Goal: Task Accomplishment & Management: Manage account settings

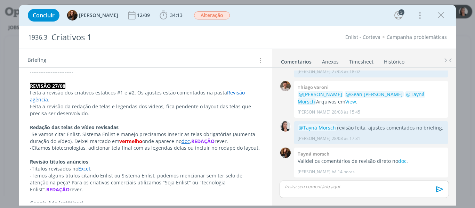
scroll to position [174, 0]
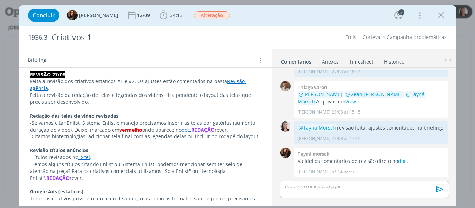
click at [365, 61] on link "Timesheet" at bounding box center [361, 60] width 25 height 10
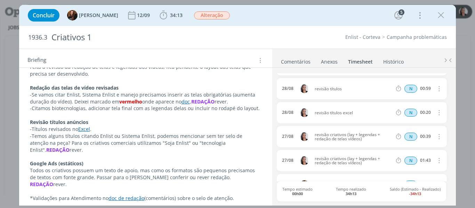
scroll to position [244, 0]
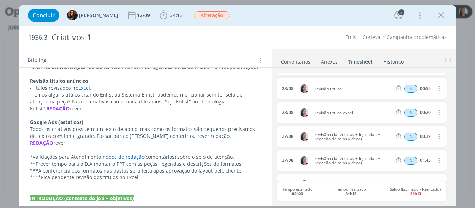
click at [303, 60] on link "Comentários" at bounding box center [296, 60] width 30 height 10
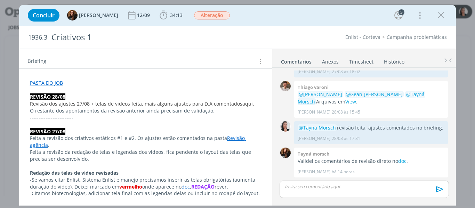
scroll to position [119, 0]
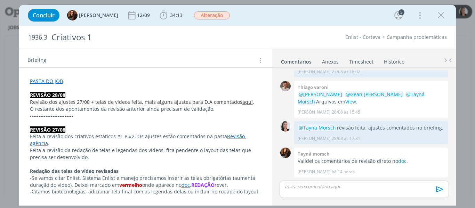
click at [358, 60] on link "Timesheet" at bounding box center [361, 60] width 25 height 10
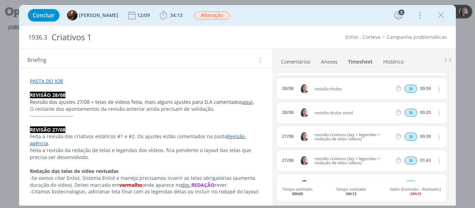
click at [298, 59] on link "Comentários" at bounding box center [296, 60] width 30 height 10
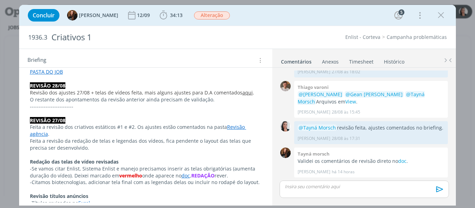
scroll to position [116, 0]
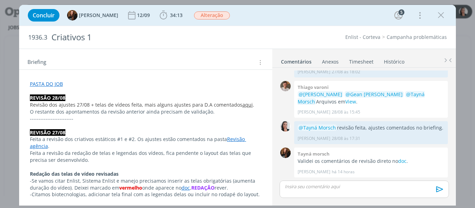
click at [368, 55] on link "Timesheet" at bounding box center [361, 60] width 25 height 10
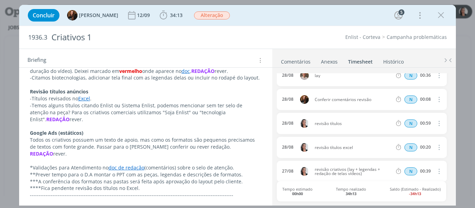
scroll to position [220, 0]
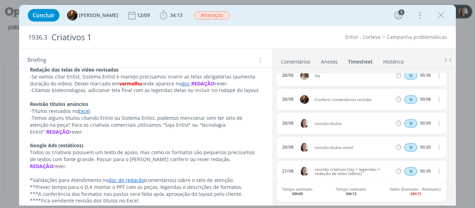
click at [303, 60] on link "Comentários" at bounding box center [296, 60] width 30 height 10
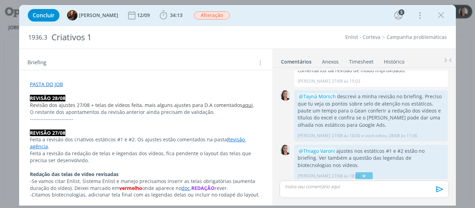
scroll to position [118, 0]
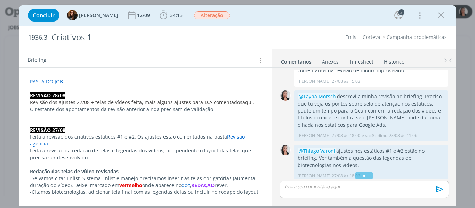
click at [244, 103] on link "aqui" at bounding box center [247, 102] width 10 height 7
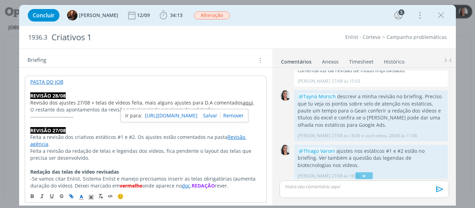
click at [191, 117] on link "https://sobeae.sharepoint.com/:p:/s/SOBEAE/EYozTBt1MBpDkhE4QDdJjkwBBi7yS4cG4NNH…" at bounding box center [171, 115] width 53 height 9
click at [258, 19] on div "Concluir Tayná Morsch 12/09 34:13 Iniciar Apontar Data * 10/09/2025 Horas * 00:…" at bounding box center [237, 15] width 427 height 17
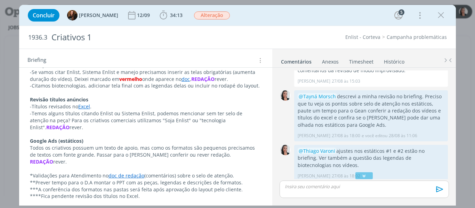
scroll to position [237, 0]
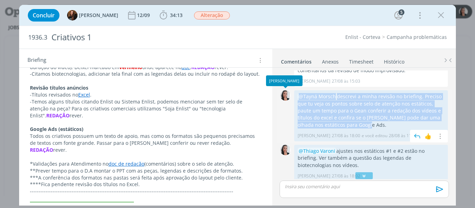
drag, startPoint x: 359, startPoint y: 127, endPoint x: 294, endPoint y: 95, distance: 72.3
click at [294, 95] on div "0 @Tayná Morsch descrevi a minha revisão no briefing. Preciso que tu veja os po…" at bounding box center [364, 116] width 175 height 55
copy div "0 @Tayná Morsch descrevi a minha revisão no briefing. Preciso que tu veja os po…"
click at [396, 115] on p "@Tayná Morsch descrevi a minha revisão no briefing. Preciso que tu veja os pont…" at bounding box center [371, 110] width 147 height 35
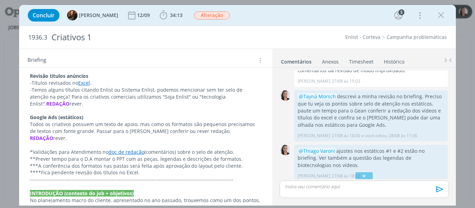
scroll to position [261, 0]
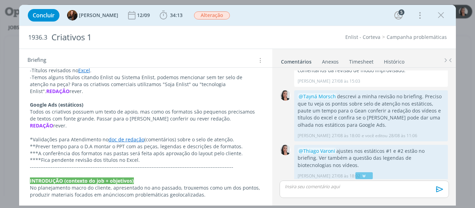
click at [143, 157] on p "****Fica pendente revisão dos títulos no Excel." at bounding box center [146, 160] width 232 height 7
click at [273, 10] on div "Concluir Tayná Morsch 12/09 34:13 Iniciar Apontar Data * 10/09/2025 Horas * 00:…" at bounding box center [237, 15] width 427 height 17
drag, startPoint x: 147, startPoint y: 146, endPoint x: 17, endPoint y: 146, distance: 130.4
click at [17, 146] on div "Concluir Tayná Morsch 12/09 34:13 Iniciar Apontar Data * 10/09/2025 Horas * 00:…" at bounding box center [237, 104] width 475 height 208
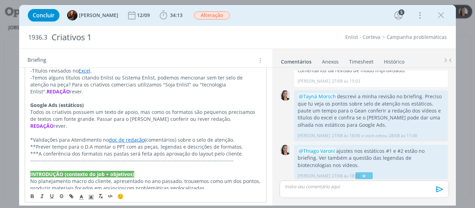
click at [55, 144] on p "**Prever tempo para o D.A montar o PPT com as peças, legendas e descrições de f…" at bounding box center [145, 147] width 231 height 7
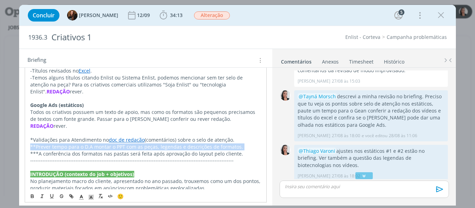
click at [55, 144] on p "**Prever tempo para o D.A montar o PPT com as peças, legendas e descrições de f…" at bounding box center [145, 147] width 231 height 7
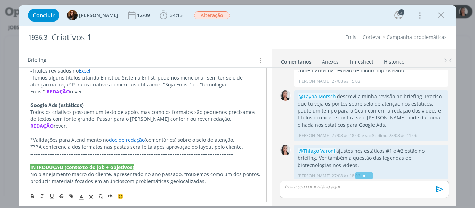
click at [64, 144] on p "***A conferência dos formatos nas pastas será feita após aprovação do layout pe…" at bounding box center [145, 147] width 231 height 7
click at [264, 8] on div "Concluir Tayná Morsch 12/09 34:13 Iniciar Apontar Data * 10/09/2025 Horas * 00:…" at bounding box center [237, 15] width 427 height 17
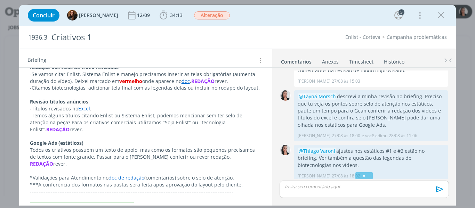
scroll to position [222, 0]
click at [364, 178] on icon "dialog" at bounding box center [364, 176] width 7 height 7
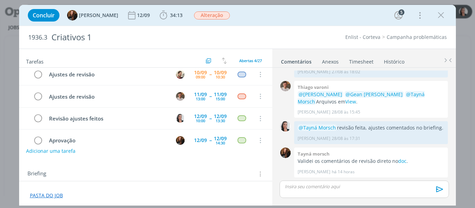
scroll to position [0, 0]
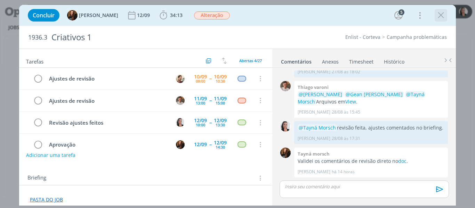
click at [442, 14] on icon "dialog" at bounding box center [441, 15] width 10 height 10
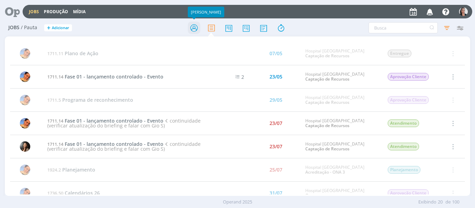
click at [194, 29] on icon at bounding box center [194, 28] width 13 height 14
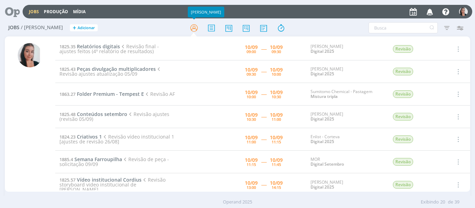
click at [342, 27] on div "Filtros Filtrar Limpar Tipo Jobs e Tarefas Data Personalizado a Situação dos jo…" at bounding box center [393, 27] width 148 height 11
click at [316, 24] on div "Filtros Filtrar Limpar Tipo Jobs e Tarefas Data Personalizado a Situação dos jo…" at bounding box center [392, 27] width 155 height 11
click at [315, 24] on div "Filtros Filtrar Limpar Tipo Jobs e Tarefas Data Personalizado a Situação dos jo…" at bounding box center [392, 27] width 155 height 11
click at [312, 25] on div at bounding box center [237, 28] width 155 height 13
click at [339, 23] on div "Filtros Filtrar Limpar Tipo Jobs e Tarefas Data Personalizado a Situação dos jo…" at bounding box center [393, 27] width 148 height 11
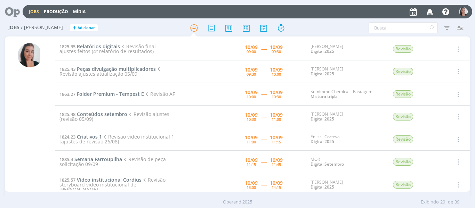
click at [339, 23] on div "Filtros Filtrar Limpar Tipo Jobs e Tarefas Data Personalizado a Situação dos jo…" at bounding box center [393, 27] width 148 height 11
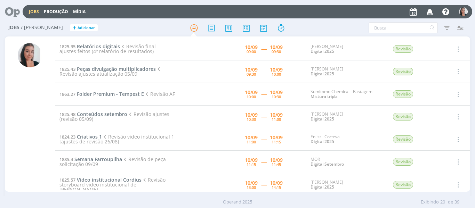
click at [339, 23] on div "Filtros Filtrar Limpar Tipo Jobs e Tarefas Data Personalizado a Situação dos jo…" at bounding box center [393, 27] width 148 height 11
click at [339, 24] on div "Filtros Filtrar Limpar Tipo Jobs e Tarefas Data Personalizado a Situação dos jo…" at bounding box center [393, 27] width 148 height 11
click at [175, 24] on div at bounding box center [237, 28] width 155 height 13
click at [333, 22] on div "Jobs / Minha Pauta + Adicionar Filtros Filtrar Limpar Tipo Jobs e Tarefas Data …" at bounding box center [238, 27] width 466 height 17
click at [333, 31] on div "Filtros Filtrar Limpar Tipo Jobs e Tarefas Data Personalizado a Situação dos jo…" at bounding box center [393, 27] width 148 height 11
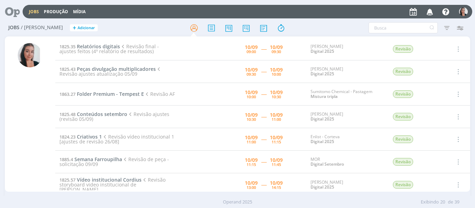
click at [313, 25] on div at bounding box center [237, 28] width 155 height 13
click at [314, 25] on div at bounding box center [237, 28] width 155 height 13
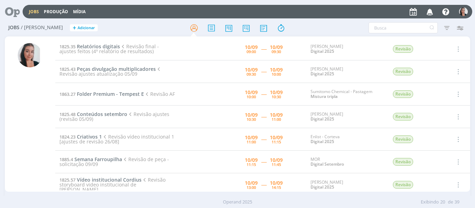
click at [312, 18] on div "Jobs Produção Mídia Notificações Central de Ajuda Área de Membros Implantação o…" at bounding box center [248, 12] width 450 height 14
click at [313, 26] on div at bounding box center [237, 28] width 155 height 13
click at [313, 27] on div at bounding box center [237, 28] width 155 height 13
click at [325, 30] on div "Filtros Filtrar Limpar Tipo Jobs e Tarefas Data Personalizado a Situação dos jo…" at bounding box center [393, 27] width 148 height 11
click at [325, 22] on div "Jobs / Minha Pauta + Adicionar Filtros Filtrar Limpar Tipo Jobs e Tarefas Data …" at bounding box center [238, 27] width 466 height 17
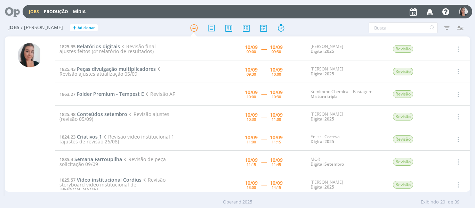
click at [325, 22] on div "Jobs / Minha Pauta + Adicionar Filtros Filtrar Limpar Tipo Jobs e Tarefas Data …" at bounding box center [238, 27] width 466 height 17
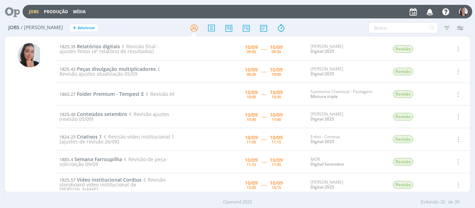
click at [325, 22] on div "Jobs / Minha Pauta + Adicionar Filtros Filtrar Limpar Tipo Jobs e Tarefas Data …" at bounding box center [238, 27] width 466 height 17
click at [325, 27] on div "Filtros Filtrar Limpar Tipo Jobs e Tarefas Data Personalizado a Situação dos jo…" at bounding box center [393, 27] width 148 height 11
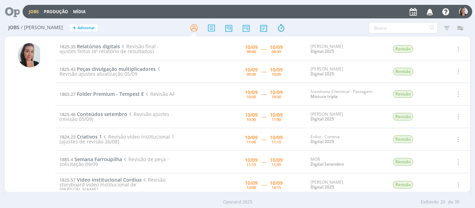
click at [325, 27] on div "Filtros Filtrar Limpar Tipo Jobs e Tarefas Data Personalizado a Situação dos jo…" at bounding box center [393, 27] width 148 height 11
click at [302, 25] on div at bounding box center [237, 28] width 155 height 13
click at [98, 46] on span "Relatórios digitais" at bounding box center [98, 46] width 43 height 7
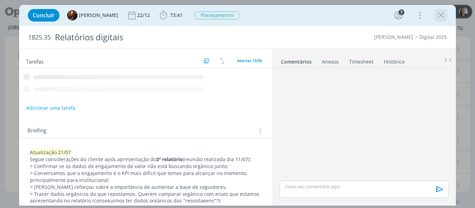
click at [441, 15] on icon "dialog" at bounding box center [441, 15] width 10 height 10
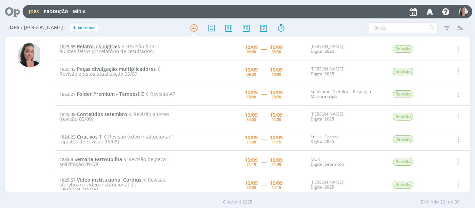
click at [109, 45] on span "Relatórios digitais" at bounding box center [98, 46] width 43 height 7
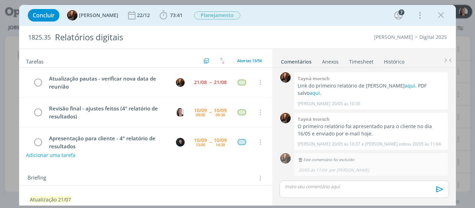
scroll to position [751, 0]
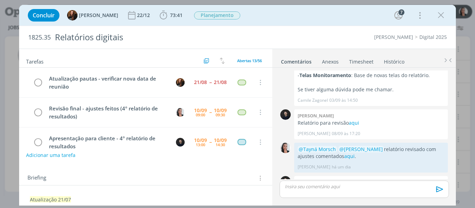
click at [288, 11] on div "Concluir Tayná Morsch 22/12 73:41 Iniciar Apontar Data * 10/09/2025 Horas * 00:…" at bounding box center [237, 15] width 427 height 17
click at [287, 19] on div "Concluir Tayná Morsch 22/12 73:41 Iniciar Apontar Data * 10/09/2025 Horas * 00:…" at bounding box center [237, 15] width 427 height 17
click at [158, 17] on icon "dialog" at bounding box center [163, 15] width 10 height 10
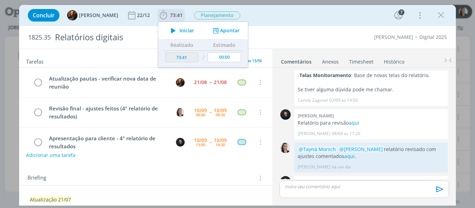
click at [179, 28] on span "Iniciar" at bounding box center [186, 30] width 15 height 5
click at [347, 17] on div "Concluir Tayná Morsch 22/12 73:41 Iniciar Apontar Data * 10/09/2025 Horas * 00:…" at bounding box center [237, 15] width 427 height 17
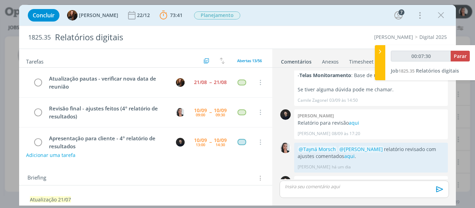
type input "00:07:31"
click at [382, 65] on div at bounding box center [380, 62] width 10 height 35
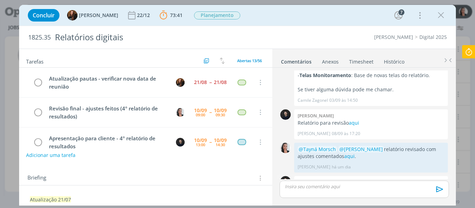
click at [345, 186] on link "aqui" at bounding box center [345, 189] width 10 height 7
click at [324, 12] on div "Concluir Tayná Morsch 22/12 73:41 Parar Apontar Data * 10/09/2025 Horas * 00:00…" at bounding box center [237, 15] width 427 height 17
click at [329, 19] on div "Concluir Tayná Morsch 22/12 73:41 Parar Apontar Data * 10/09/2025 Horas * 00:00…" at bounding box center [237, 15] width 427 height 17
click at [332, 16] on div "Concluir Tayná Morsch 22/12 73:41 Parar Apontar Data * 10/09/2025 Horas * 00:00…" at bounding box center [237, 15] width 427 height 17
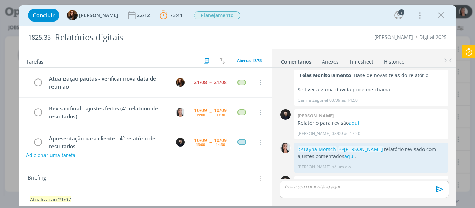
click at [317, 15] on div "Concluir Tayná Morsch 22/12 73:41 Parar Apontar Data * 10/09/2025 Horas * 00:00…" at bounding box center [237, 15] width 427 height 17
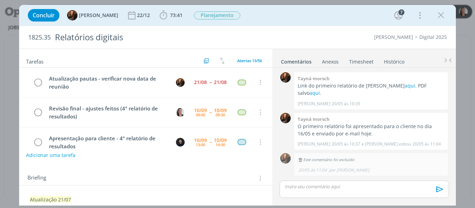
scroll to position [751, 0]
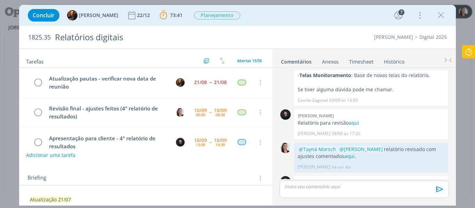
click at [338, 186] on p "dialog" at bounding box center [364, 187] width 158 height 6
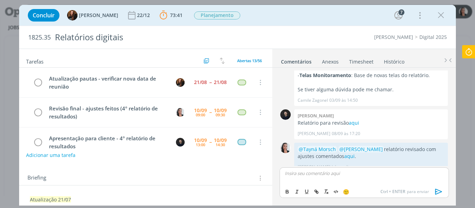
scroll to position [765, 0]
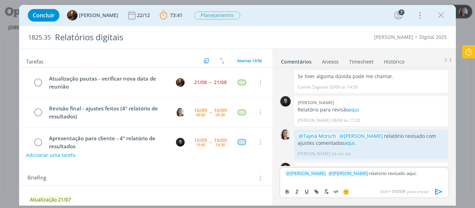
click at [405, 176] on p "﻿ @ Tayná Morsch ﻿ ﻿ @ Carlos Nunes ﻿ relatório revisado aqui." at bounding box center [364, 173] width 158 height 6
click at [404, 176] on p "﻿ @ Tayná Morsch ﻿ ﻿ @ Carlos Nunes ﻿ relatório revisado aqui." at bounding box center [364, 173] width 158 height 6
click at [316, 194] on icon "dialog" at bounding box center [317, 192] width 6 height 6
paste input "https://sobeae.sharepoint.com/sites/SOBEAE/Documentos%20Compartilhados/Forms/Al…"
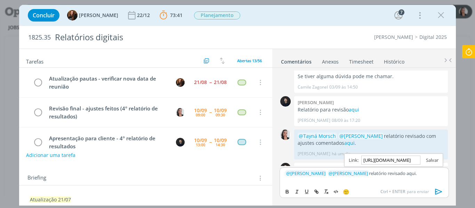
type input "https://sobeae.sharepoint.com/sites/SOBEAE/Documentos%20Compartilhados/Forms/Al…"
click at [428, 161] on link "dialog" at bounding box center [430, 160] width 18 height 6
click at [430, 170] on p "﻿ @ Tayná Morsch ﻿ ﻿ @ Carlos Nunes ﻿ relatório revisado aqui ." at bounding box center [364, 173] width 158 height 6
click at [438, 193] on icon "dialog" at bounding box center [439, 192] width 10 height 10
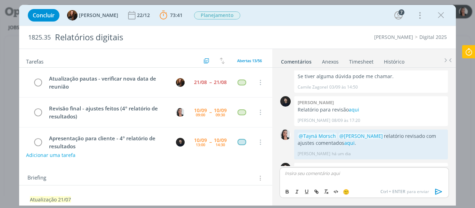
scroll to position [791, 0]
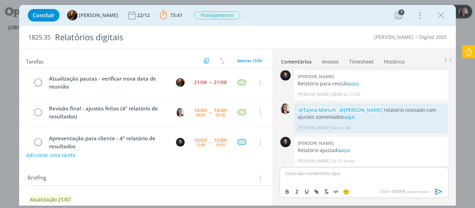
click at [271, 12] on div "Concluir Tayná Morsch 22/12 73:41 Parar Apontar Data * 10/09/2025 Horas * 00:00…" at bounding box center [237, 15] width 427 height 17
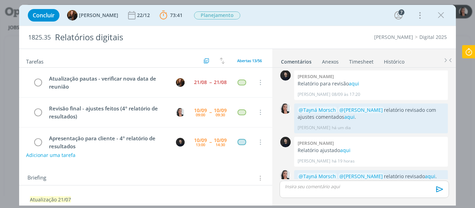
scroll to position [777, 0]
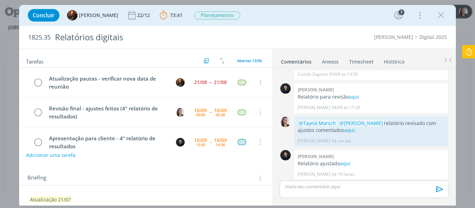
click at [467, 53] on icon at bounding box center [469, 52] width 13 height 14
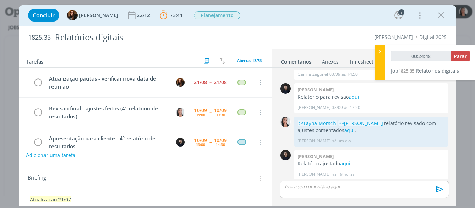
type input "00:24:49"
click at [457, 55] on span "Parar" at bounding box center [460, 56] width 13 height 7
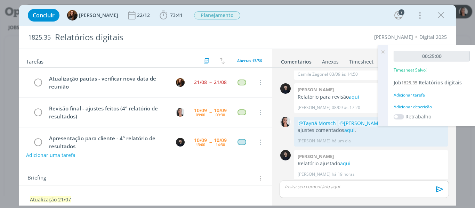
click at [404, 107] on div "Adicionar descrição" at bounding box center [432, 107] width 76 height 6
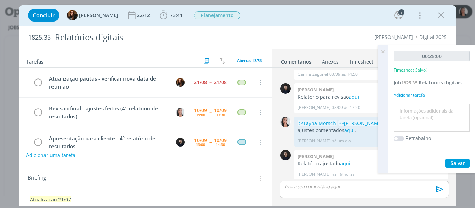
click at [409, 121] on textarea at bounding box center [432, 118] width 73 height 25
type textarea "revisão relatório ajustado"
click at [467, 165] on button "Salvar" at bounding box center [458, 163] width 24 height 9
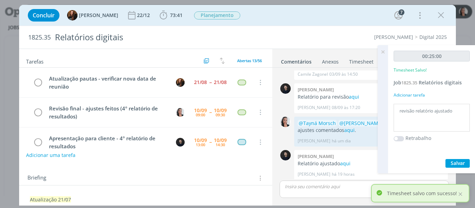
click at [380, 49] on icon at bounding box center [383, 52] width 13 height 14
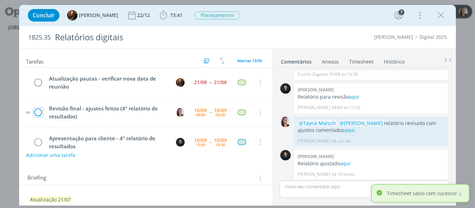
click at [37, 112] on icon "dialog" at bounding box center [38, 112] width 10 height 10
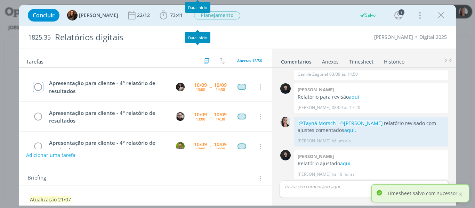
scroll to position [104, 0]
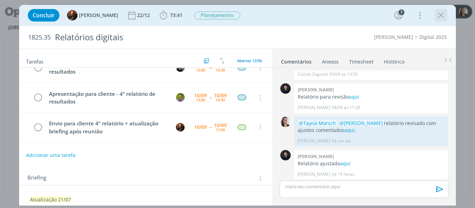
click at [442, 16] on icon "dialog" at bounding box center [441, 15] width 10 height 10
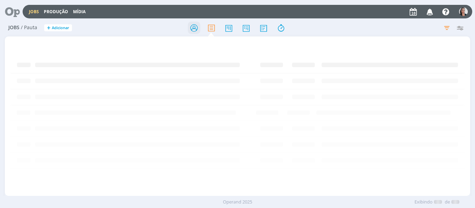
click at [195, 24] on icon at bounding box center [194, 28] width 13 height 14
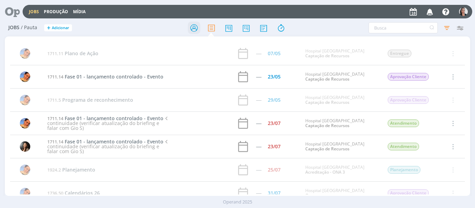
click at [191, 31] on icon at bounding box center [194, 28] width 13 height 14
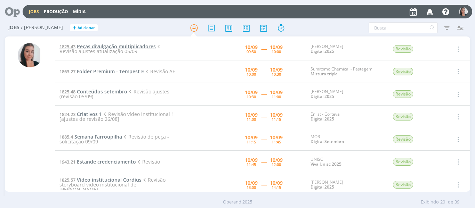
click at [106, 47] on span "Peças divulgação multiplicadores" at bounding box center [116, 46] width 79 height 7
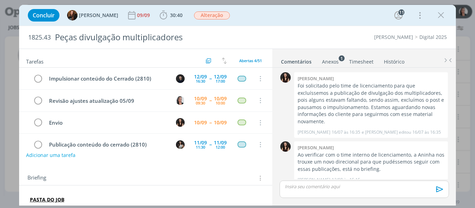
scroll to position [687, 0]
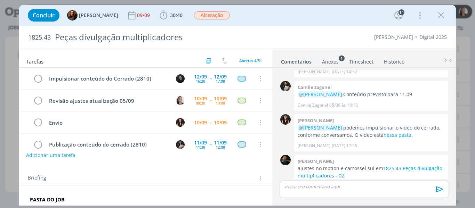
click at [278, 20] on div "Concluir Tayná Morsch 09/09 30:40 Iniciar Apontar Data * 10/09/2025 Horas * 00:…" at bounding box center [237, 15] width 427 height 17
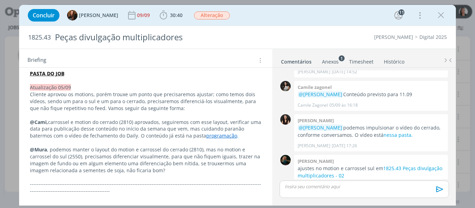
scroll to position [139, 0]
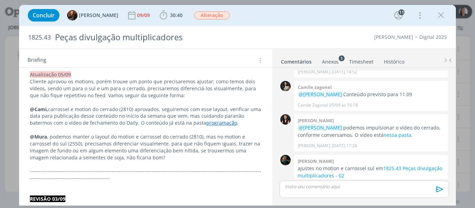
click at [307, 22] on div "Concluir Tayná Morsch 09/09 30:40 Iniciar Apontar Data * 10/09/2025 Horas * 00:…" at bounding box center [237, 15] width 427 height 17
click at [307, 21] on div "Concluir Tayná Morsch 09/09 30:40 Iniciar Apontar Data * 10/09/2025 Horas * 00:…" at bounding box center [237, 15] width 427 height 17
click at [323, 21] on div "Concluir Tayná Morsch 09/09 30:40 Iniciar Apontar Data * 10/09/2025 Horas * 00:…" at bounding box center [237, 15] width 427 height 17
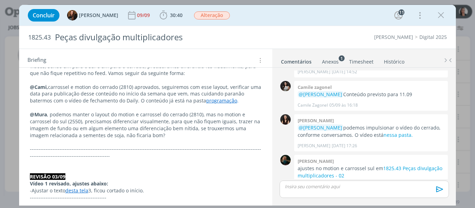
scroll to position [174, 0]
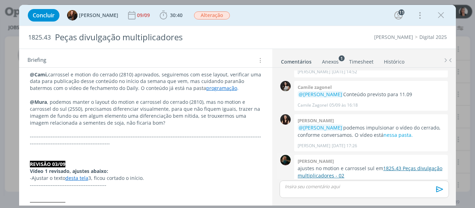
click at [400, 165] on link "1825.43 Peças divulgação multiplicadores - 02" at bounding box center [370, 172] width 145 height 14
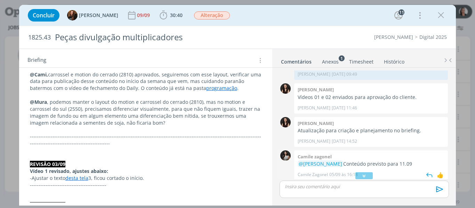
scroll to position [583, 0]
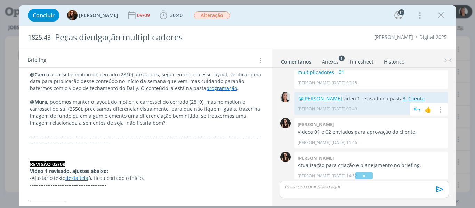
click at [405, 95] on link "3. Cliente" at bounding box center [414, 98] width 22 height 7
click at [158, 18] on icon "dialog" at bounding box center [163, 15] width 10 height 10
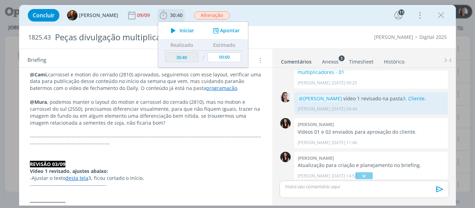
click at [167, 30] on icon "dialog" at bounding box center [173, 30] width 12 height 9
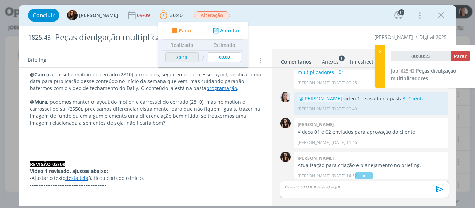
type input "00:00:24"
click at [379, 54] on icon at bounding box center [380, 51] width 7 height 7
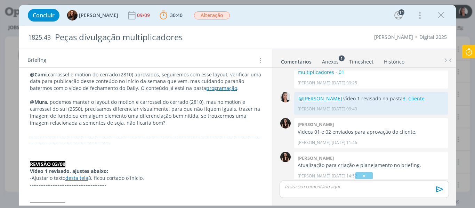
click at [326, 13] on div "Concluir Tayná Morsch 09/09 30:40 Parar Apontar Data * 10/09/2025 Horas * 00:00…" at bounding box center [237, 15] width 427 height 17
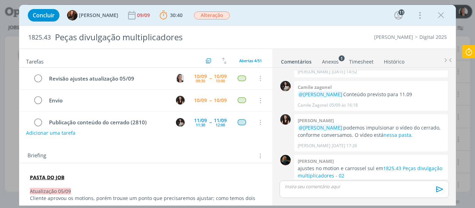
scroll to position [35, 0]
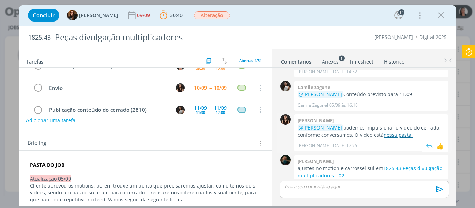
click at [389, 132] on link "nessa pasta." at bounding box center [398, 135] width 29 height 7
click at [344, 16] on div "Concluir Tayná Morsch 09/09 30:40 Parar Apontar Data * 10/09/2025 Horas * 00:00…" at bounding box center [237, 15] width 427 height 17
click at [365, 15] on div "Concluir Tayná Morsch 09/09 30:40 Parar Apontar Data * 10/09/2025 Horas * 00:00…" at bounding box center [237, 15] width 427 height 17
click at [320, 10] on div "Concluir Tayná Morsch 09/09 30:40 Parar Apontar Data * 10/09/2025 Horas * 00:00…" at bounding box center [237, 15] width 427 height 17
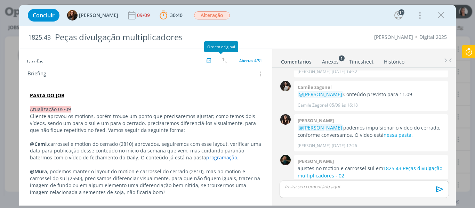
scroll to position [0, 0]
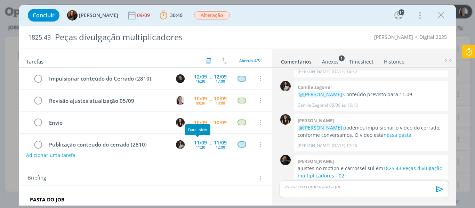
click at [310, 187] on p "dialog" at bounding box center [364, 187] width 158 height 6
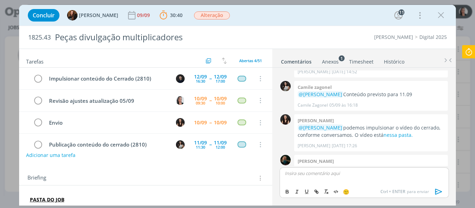
scroll to position [701, 0]
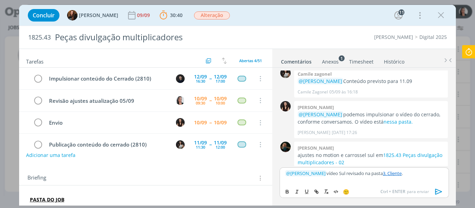
click at [437, 190] on icon "dialog" at bounding box center [438, 192] width 7 height 6
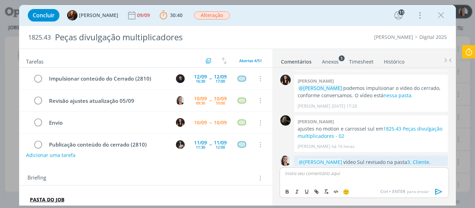
click at [463, 55] on icon at bounding box center [469, 52] width 13 height 14
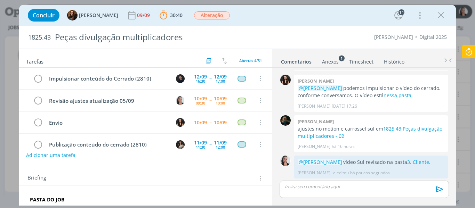
scroll to position [714, 0]
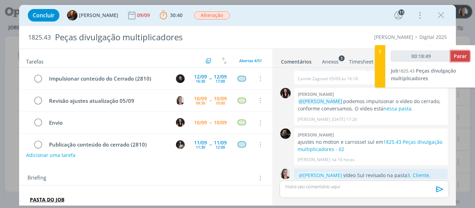
type input "00:18:50"
click at [463, 55] on span "Parar" at bounding box center [460, 56] width 13 height 7
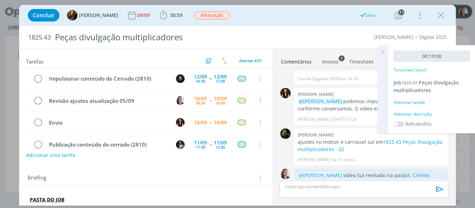
click at [423, 115] on div "Adicionar descrição" at bounding box center [432, 114] width 76 height 6
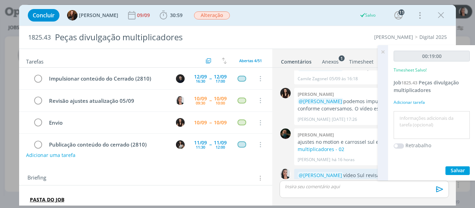
click at [423, 116] on textarea at bounding box center [432, 125] width 73 height 25
type textarea "revisão vídeo Sul ajustado"
click at [464, 173] on span "Salvar" at bounding box center [458, 170] width 14 height 7
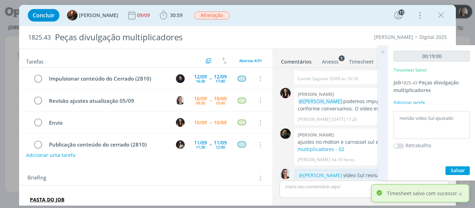
click at [381, 51] on icon at bounding box center [383, 52] width 13 height 14
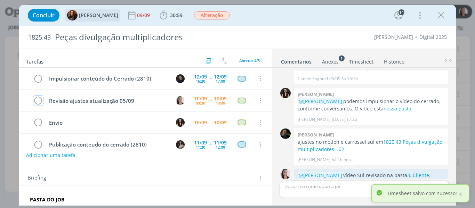
click at [37, 99] on icon "dialog" at bounding box center [38, 101] width 10 height 10
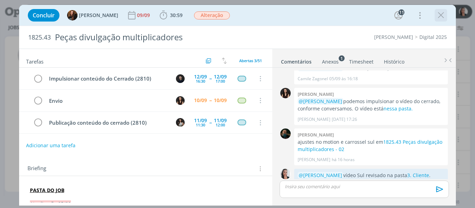
click at [445, 16] on icon "dialog" at bounding box center [441, 15] width 10 height 10
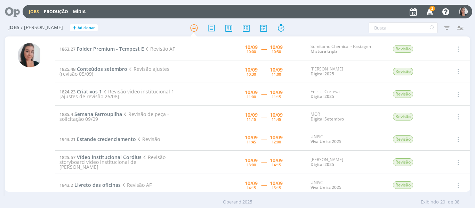
click at [428, 8] on icon "button" at bounding box center [430, 12] width 12 height 12
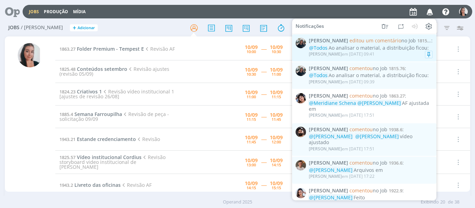
click at [394, 51] on div "@Todos Ao analisar o material, a distribuição ficou:" at bounding box center [371, 48] width 124 height 6
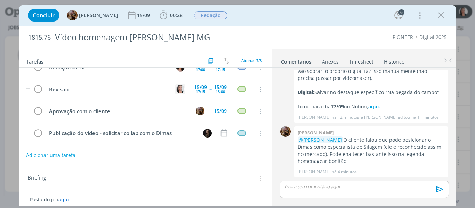
scroll to position [51, 0]
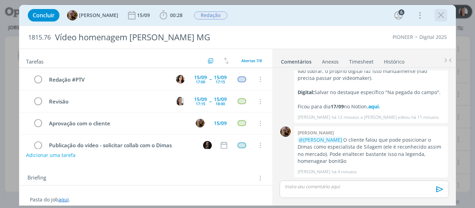
click at [441, 15] on icon "dialog" at bounding box center [441, 15] width 10 height 10
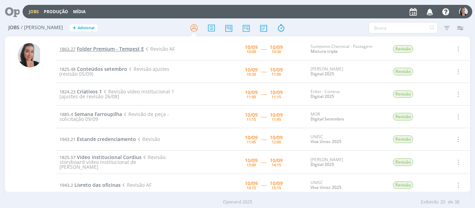
click at [112, 47] on span "Folder Premium - Tempest E" at bounding box center [110, 49] width 67 height 7
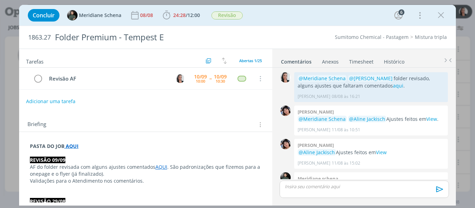
scroll to position [808, 0]
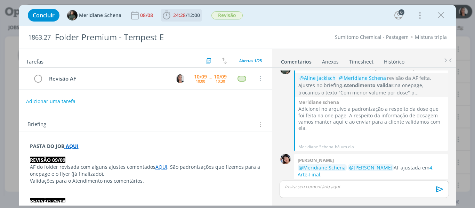
click at [165, 16] on icon "dialog" at bounding box center [166, 15] width 10 height 10
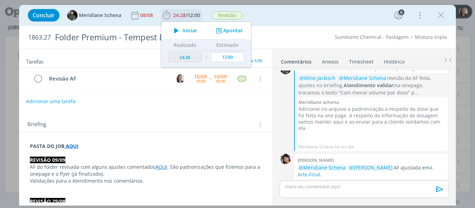
click at [183, 30] on span "Iniciar" at bounding box center [190, 30] width 15 height 5
click at [279, 19] on div "Concluir Meridiane Schena 08/08 24:28 / 12:00 Iniciar Apontar Data * 10/09/2025…" at bounding box center [237, 15] width 427 height 17
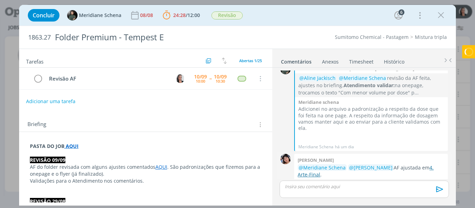
click at [312, 165] on link "4. Arte-Final" at bounding box center [366, 172] width 136 height 14
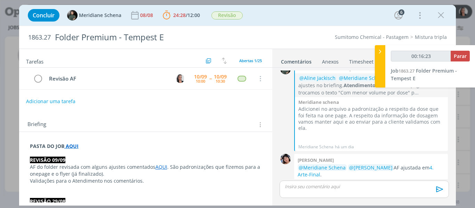
type input "00:16:34"
click at [380, 63] on div at bounding box center [380, 66] width 10 height 42
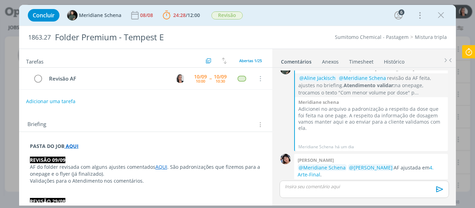
click at [160, 168] on link "AQUI" at bounding box center [161, 167] width 12 height 7
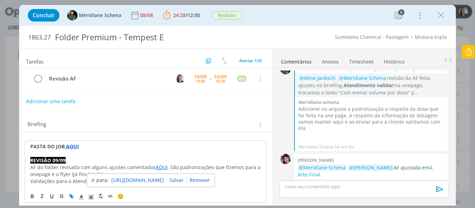
click at [160, 179] on link "https://sobeae.sharepoint.com/:b:/s/SOBEAE/EV-xanM3AWZKpSSNUm_72BMB93Cp8fl5ZhoP…" at bounding box center [137, 180] width 53 height 9
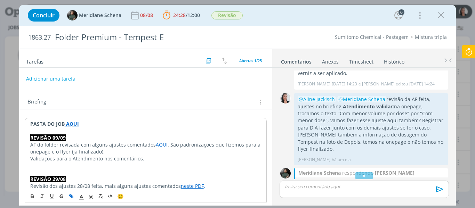
scroll to position [35, 0]
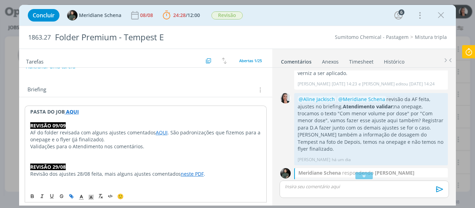
click at [85, 110] on p "PASTA DO JOB AQUI" at bounding box center [145, 112] width 231 height 7
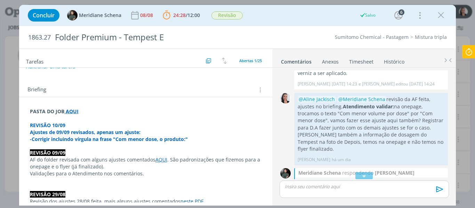
click at [206, 141] on p "-Corrigir incluindo vírgula na frase "Com menor dose, o produto:"" at bounding box center [146, 139] width 232 height 7
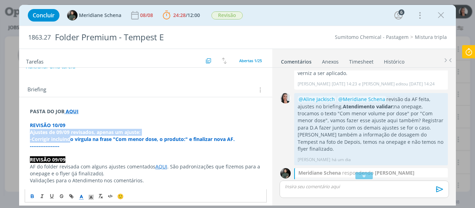
drag, startPoint x: 72, startPoint y: 142, endPoint x: 10, endPoint y: 133, distance: 62.2
click at [10, 133] on div "Concluir Meridiane Schena 08/08 24:28 / 12:00 Parar Apontar Data * 10/09/2025 H…" at bounding box center [237, 104] width 475 height 208
click at [58, 150] on p "dialog" at bounding box center [146, 153] width 232 height 7
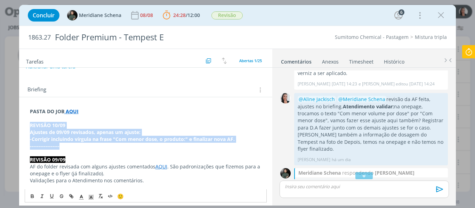
drag, startPoint x: 62, startPoint y: 147, endPoint x: 22, endPoint y: 127, distance: 45.0
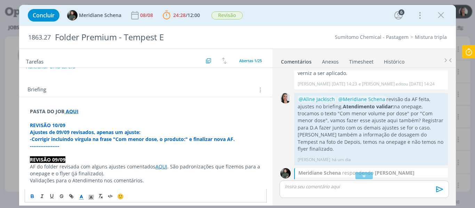
drag, startPoint x: 81, startPoint y: 199, endPoint x: 83, endPoint y: 191, distance: 8.4
click at [81, 199] on icon "dialog" at bounding box center [81, 197] width 6 height 6
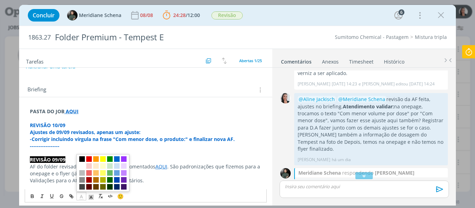
drag, startPoint x: 82, startPoint y: 186, endPoint x: 82, endPoint y: 182, distance: 4.2
click at [83, 186] on span "dialog" at bounding box center [82, 187] width 6 height 6
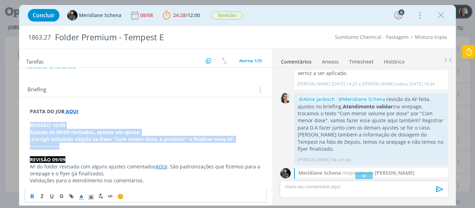
click at [72, 146] on p "-----------------" at bounding box center [146, 146] width 232 height 7
drag, startPoint x: 63, startPoint y: 146, endPoint x: 22, endPoint y: 135, distance: 42.7
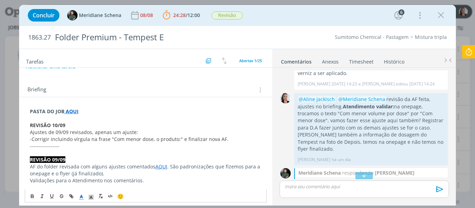
click at [47, 125] on strong "REVISÃO 10/09" at bounding box center [47, 125] width 35 height 7
click at [56, 127] on strong "REVISÃO 10/09" at bounding box center [47, 125] width 35 height 7
click at [94, 197] on span "dialog" at bounding box center [91, 196] width 10 height 8
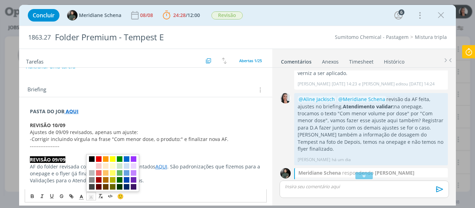
drag, startPoint x: 91, startPoint y: 158, endPoint x: 91, endPoint y: 186, distance: 28.5
click at [91, 158] on span "dialog" at bounding box center [92, 160] width 6 height 6
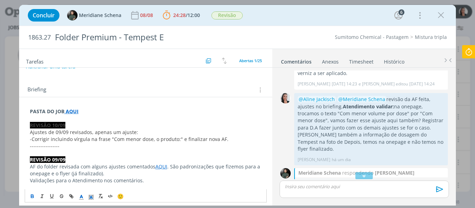
click at [83, 194] on span "dialog" at bounding box center [82, 196] width 10 height 8
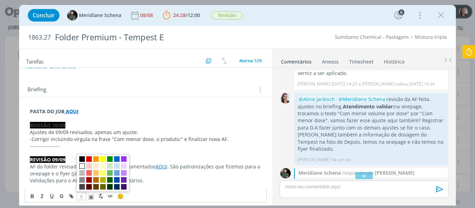
click at [83, 165] on span "dialog" at bounding box center [82, 166] width 6 height 6
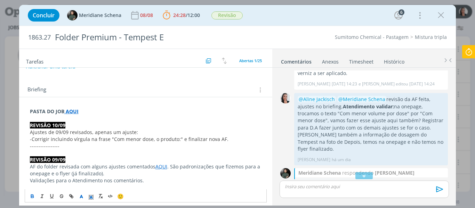
click at [83, 137] on span "-Corrigir incluindo vírgula na frase "Com menor dose, o produto:" e finalizar n…" at bounding box center [129, 139] width 199 height 7
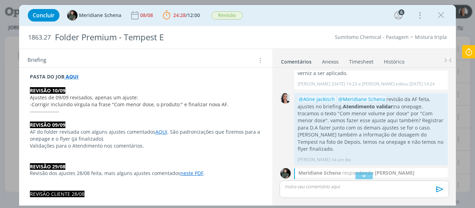
scroll to position [0, 0]
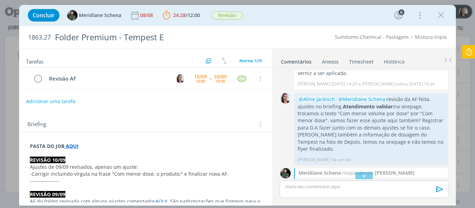
click at [362, 176] on icon "dialog" at bounding box center [364, 176] width 7 height 7
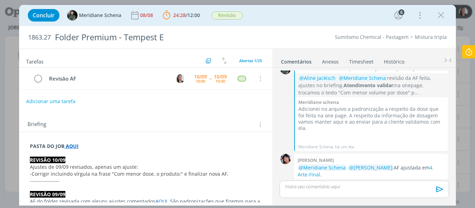
click at [358, 189] on p "dialog" at bounding box center [364, 187] width 158 height 6
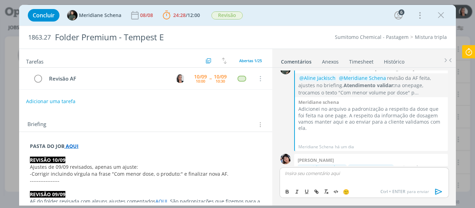
scroll to position [822, 0]
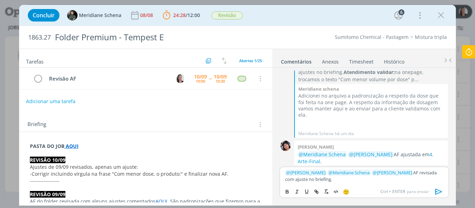
click at [438, 190] on icon "dialog" at bounding box center [438, 192] width 7 height 6
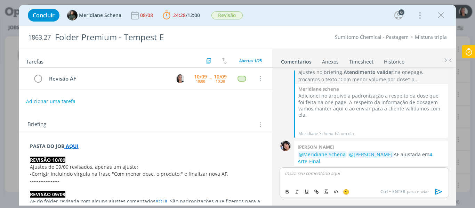
scroll to position [855, 0]
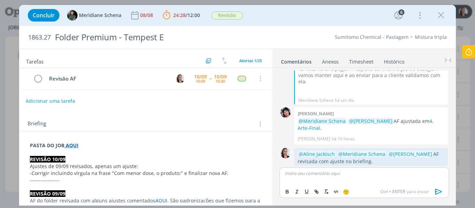
click at [50, 99] on button "Adicionar uma tarefa" at bounding box center [50, 101] width 49 height 12
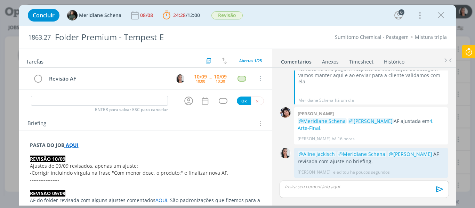
scroll to position [842, 0]
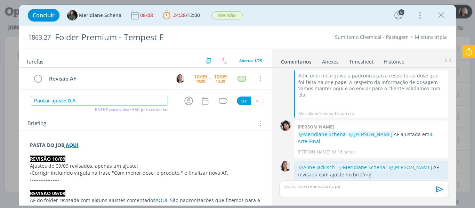
click at [186, 104] on icon "dialog" at bounding box center [188, 101] width 11 height 11
type input "Pautar ajuste D.A"
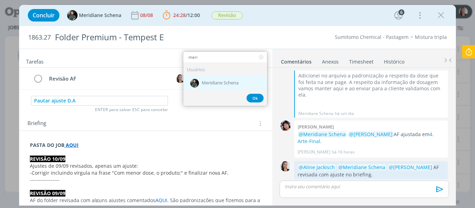
type input "meri"
click at [202, 81] on span "Meridiane Schena" at bounding box center [220, 84] width 37 height 6
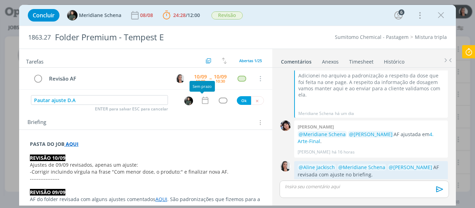
click at [201, 103] on icon "dialog" at bounding box center [205, 100] width 9 height 9
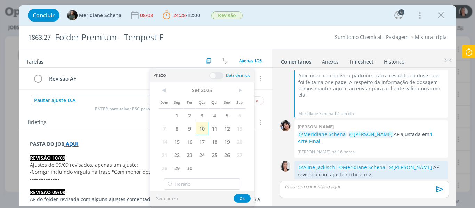
click at [201, 132] on span "10" at bounding box center [202, 128] width 13 height 13
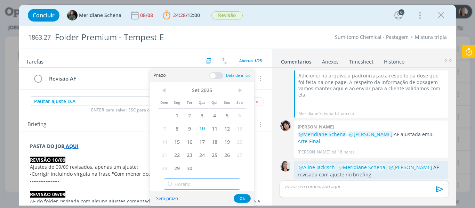
type input "11:00"
click at [199, 185] on input "11:00" at bounding box center [202, 184] width 77 height 11
click at [182, 163] on div "11:00" at bounding box center [203, 166] width 78 height 13
click at [245, 197] on button "Ok" at bounding box center [242, 198] width 17 height 9
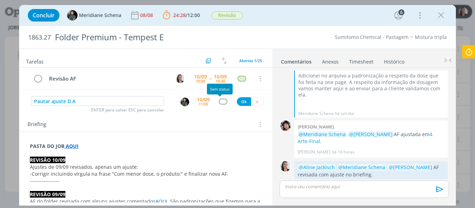
click at [219, 102] on div "dialog" at bounding box center [223, 102] width 9 height 6
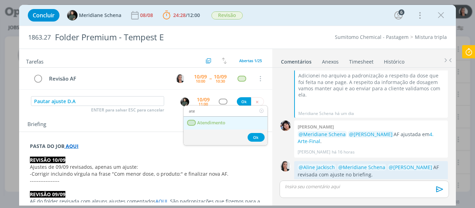
type input "ate"
drag, startPoint x: 216, startPoint y: 122, endPoint x: 221, endPoint y: 116, distance: 7.9
click at [216, 122] on span "Atendimento" at bounding box center [211, 123] width 28 height 6
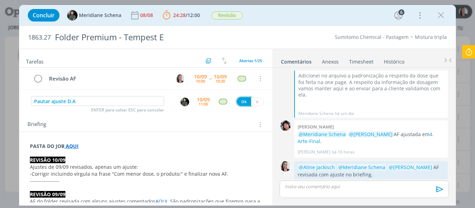
click at [243, 104] on button "Ok" at bounding box center [244, 101] width 14 height 9
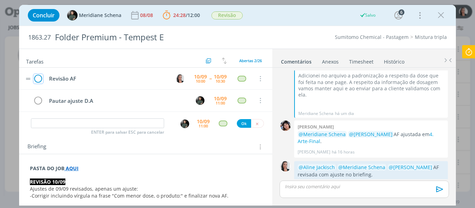
click at [39, 78] on icon "dialog" at bounding box center [38, 79] width 10 height 10
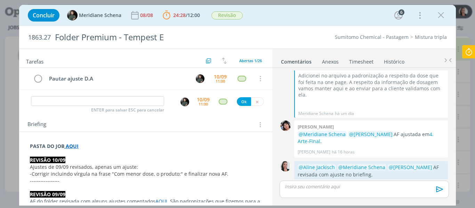
click at [473, 52] on icon at bounding box center [469, 52] width 13 height 14
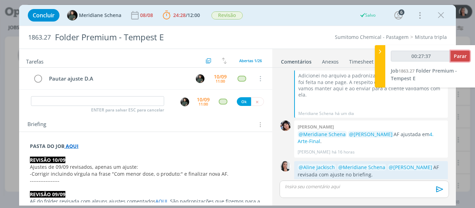
click at [462, 57] on span "Parar" at bounding box center [460, 56] width 13 height 7
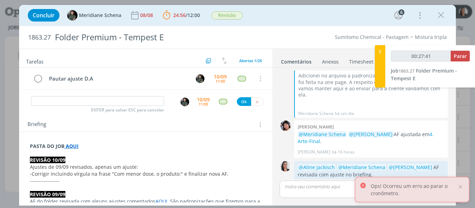
type input "00:28:00"
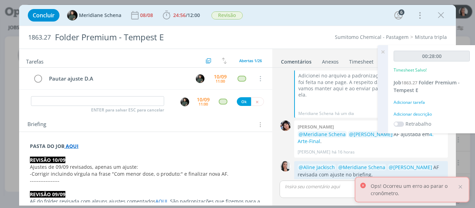
click at [427, 113] on div "Adicionar descrição" at bounding box center [432, 114] width 76 height 6
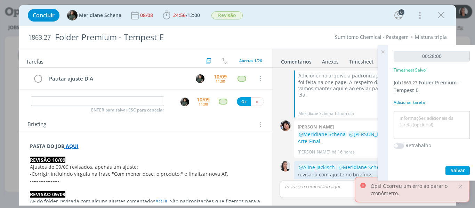
click at [433, 118] on textarea at bounding box center [432, 125] width 73 height 25
type textarea "revisão ajustes 09/09 + AF"
click at [462, 166] on div "00:28:00 Timesheet Salvo! Job 1863.27 Folder Premium - Tempest E Adicionar tare…" at bounding box center [431, 113] width 87 height 136
click at [462, 170] on span "Salvar" at bounding box center [458, 170] width 14 height 7
click at [383, 51] on icon at bounding box center [383, 52] width 13 height 14
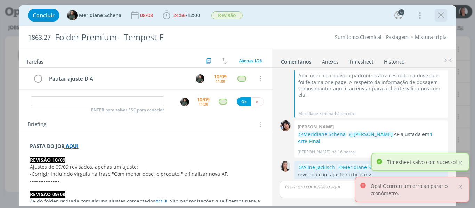
click at [440, 15] on icon "dialog" at bounding box center [441, 15] width 10 height 10
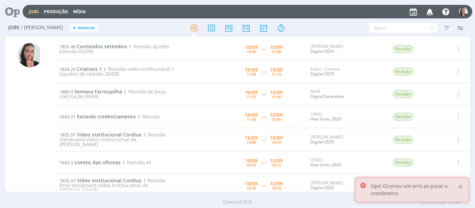
click at [462, 186] on div at bounding box center [460, 187] width 6 height 6
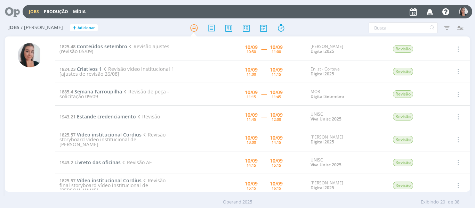
click at [313, 24] on div at bounding box center [237, 28] width 155 height 13
click at [99, 47] on span "Conteúdos setembro" at bounding box center [102, 46] width 50 height 7
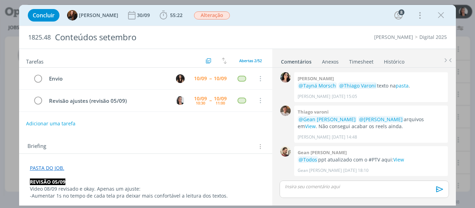
scroll to position [761, 0]
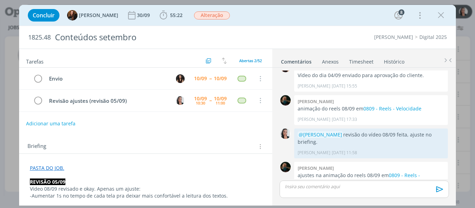
click at [304, 19] on div "Concluir Tayná Morsch 30/09 55:22 Iniciar Apontar Data * 10/09/2025 Horas * 00:…" at bounding box center [237, 15] width 427 height 17
click at [158, 17] on icon "dialog" at bounding box center [163, 15] width 10 height 10
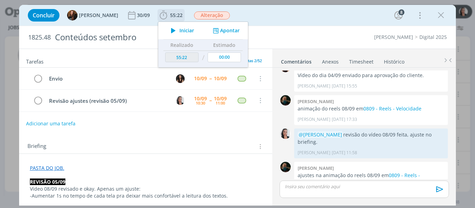
click at [171, 30] on icon "dialog" at bounding box center [173, 30] width 12 height 9
click at [255, 16] on div "Concluir Tayná Morsch 30/09 55:22 Iniciar Apontar Data * 10/09/2025 Horas * 00:…" at bounding box center [237, 15] width 427 height 17
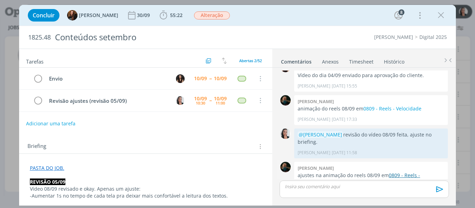
click at [403, 172] on link "0809 - Reels - Velocidade" at bounding box center [359, 179] width 122 height 14
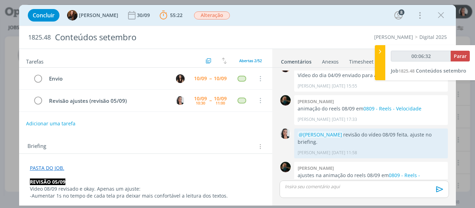
type input "00:06:33"
click at [377, 62] on div at bounding box center [380, 62] width 10 height 35
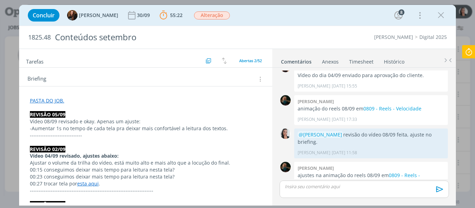
scroll to position [70, 0]
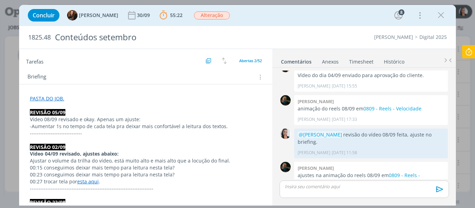
click at [465, 54] on icon at bounding box center [469, 52] width 13 height 14
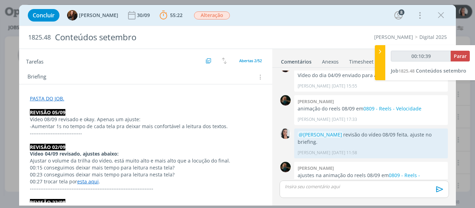
type input "00:10:40"
click at [381, 56] on div at bounding box center [380, 62] width 10 height 35
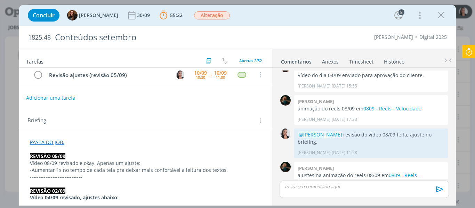
scroll to position [0, 0]
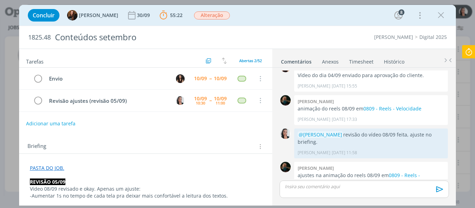
click at [348, 190] on p "dialog" at bounding box center [364, 187] width 158 height 6
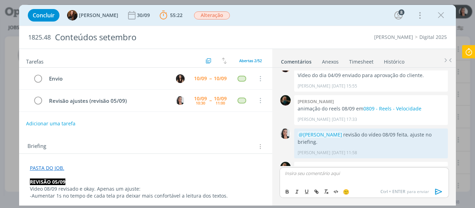
scroll to position [775, 0]
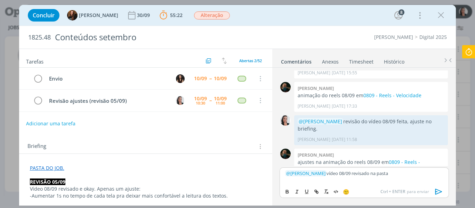
click at [419, 179] on div "﻿ @ Isabelle Silva ﻿ vídeo 08/09 revisado na pasta" at bounding box center [364, 176] width 169 height 17
click at [441, 191] on icon "dialog" at bounding box center [439, 192] width 10 height 10
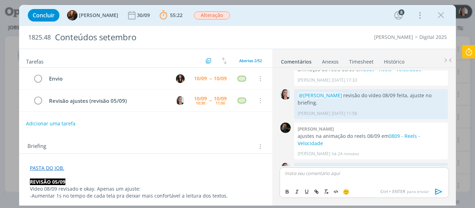
click at [469, 50] on icon at bounding box center [469, 52] width 13 height 14
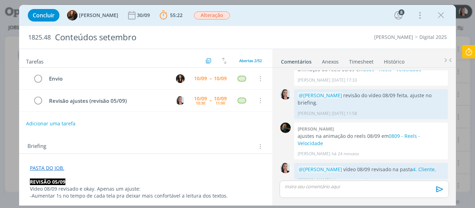
scroll to position [788, 0]
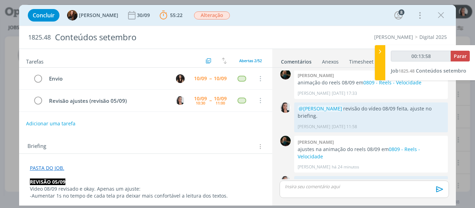
type input "00:13:59"
click at [466, 55] on span "Parar" at bounding box center [460, 56] width 13 height 7
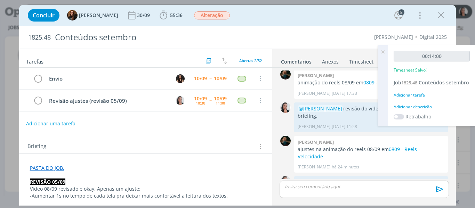
click at [416, 107] on div "Adicionar descrição" at bounding box center [432, 107] width 76 height 6
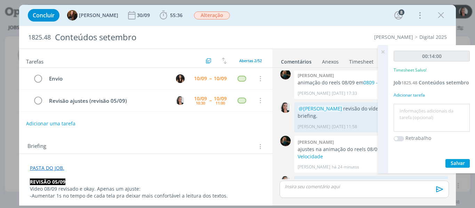
click at [417, 108] on textarea at bounding box center [432, 118] width 73 height 25
type textarea "revisão vídeo 08/09 ajustado"
click at [458, 161] on span "Salvar" at bounding box center [458, 163] width 14 height 7
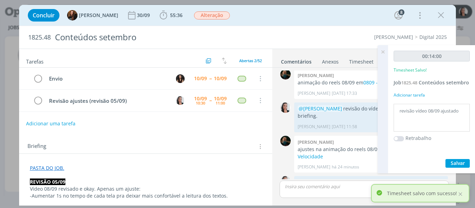
click at [380, 50] on icon at bounding box center [383, 52] width 13 height 14
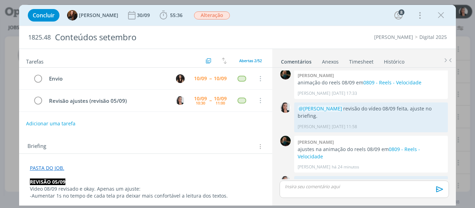
click at [443, 13] on icon "dialog" at bounding box center [441, 15] width 10 height 10
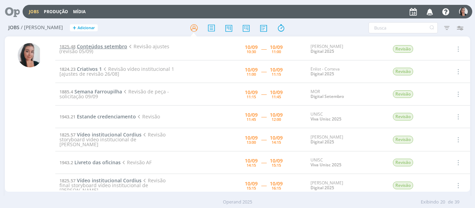
click at [78, 46] on span "Conteúdos setembro" at bounding box center [102, 46] width 50 height 7
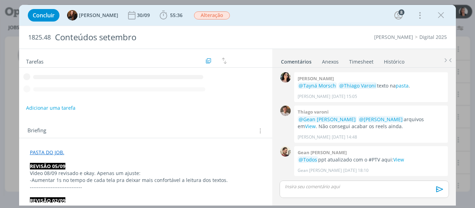
scroll to position [788, 0]
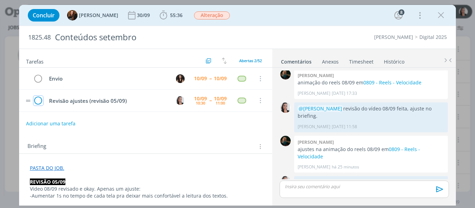
click at [37, 101] on icon "dialog" at bounding box center [38, 101] width 10 height 10
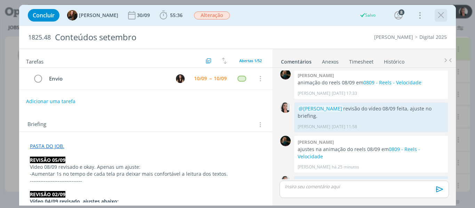
click at [439, 16] on icon "dialog" at bounding box center [441, 15] width 10 height 10
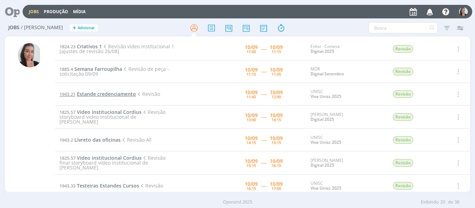
click at [108, 92] on span "Estande credenciamento" at bounding box center [106, 94] width 59 height 7
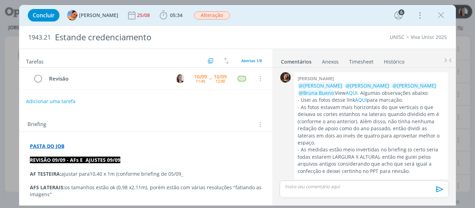
scroll to position [404, 0]
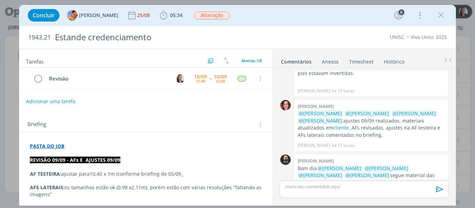
click at [344, 179] on link "AQUI." at bounding box center [337, 182] width 13 height 7
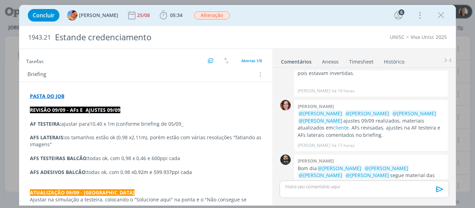
scroll to position [0, 0]
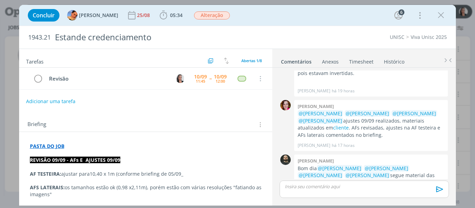
click at [358, 63] on link "Timesheet" at bounding box center [361, 60] width 25 height 10
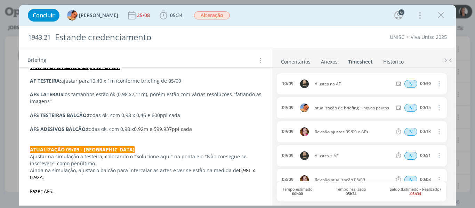
scroll to position [104, 0]
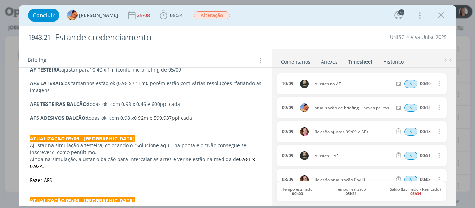
click at [298, 63] on link "Comentários" at bounding box center [296, 60] width 30 height 10
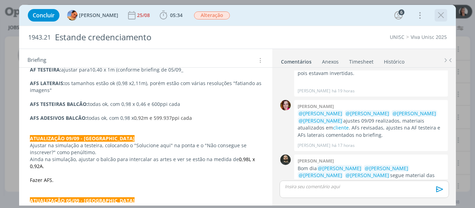
click at [440, 13] on icon "dialog" at bounding box center [441, 15] width 10 height 10
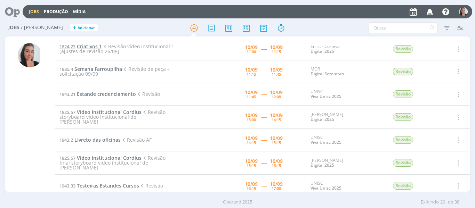
click at [94, 46] on span "Criativos 1" at bounding box center [89, 46] width 25 height 7
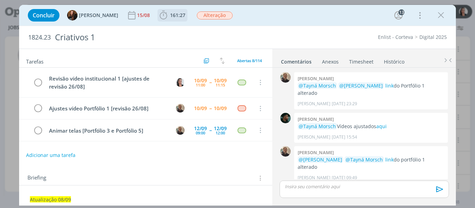
scroll to position [780, 0]
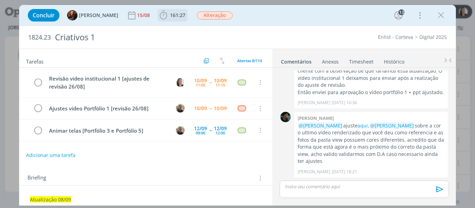
click at [158, 16] on icon "dialog" at bounding box center [163, 15] width 10 height 10
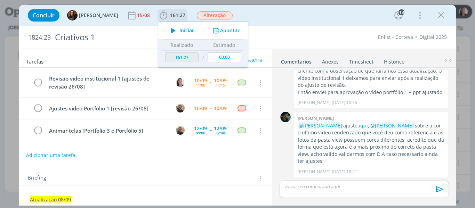
click at [170, 32] on icon "dialog" at bounding box center [173, 30] width 12 height 9
click at [289, 20] on div "Concluir Tayná Morsch 15/08 161:27 Iniciar Apontar Data * 10/09/2025 Horas * 00…" at bounding box center [237, 15] width 427 height 17
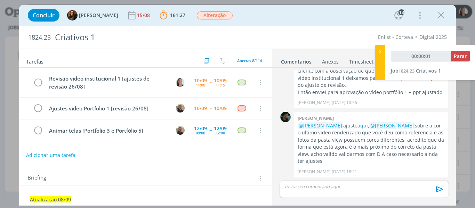
type input "00:00:02"
click at [385, 50] on div at bounding box center [380, 62] width 10 height 35
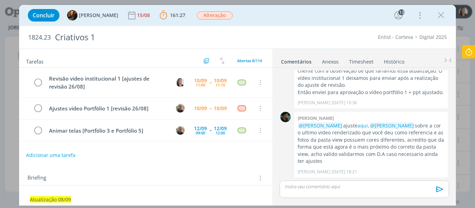
click at [350, 16] on div "Concluir Tayná Morsch 15/08 161:27 Parar Apontar Data * 10/09/2025 Horas * 00:0…" at bounding box center [237, 15] width 427 height 17
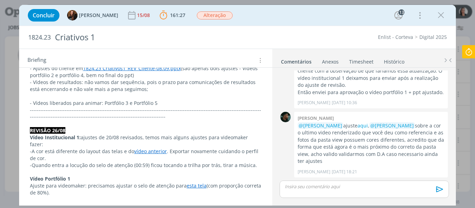
scroll to position [139, 0]
click at [361, 124] on link "aqui" at bounding box center [363, 125] width 10 height 7
click at [155, 147] on link "vídeo anterior" at bounding box center [150, 150] width 33 height 7
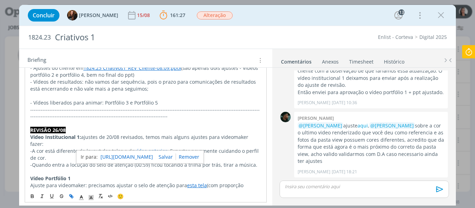
click at [151, 153] on link "https://sobeae.sharepoint.com/sites/SOBEAE/_layouts/15/stream.aspx?id=%2Fsites%…" at bounding box center [127, 157] width 53 height 9
click at [213, 114] on p "-------------------------------------------------------------------------------…" at bounding box center [145, 113] width 231 height 14
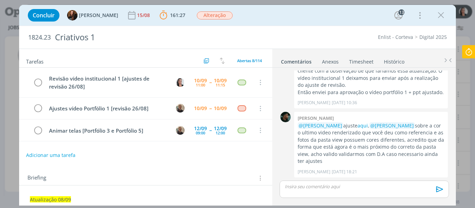
scroll to position [104, 0]
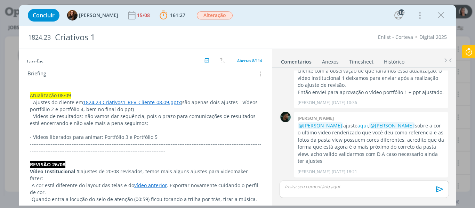
click at [469, 51] on icon at bounding box center [469, 52] width 13 height 14
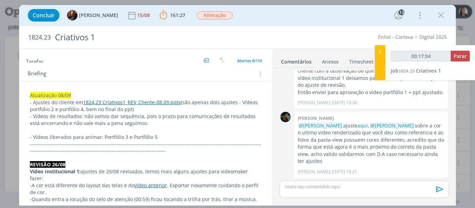
type input "00:17:05"
click at [381, 56] on div at bounding box center [380, 62] width 10 height 35
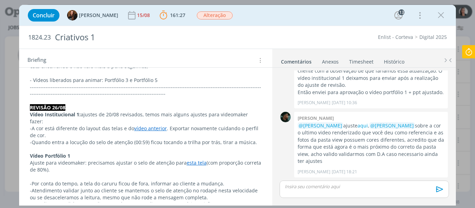
scroll to position [174, 0]
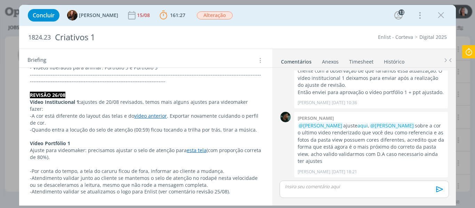
click at [257, 14] on div "Concluir Tayná Morsch 15/08 161:27 Parar Apontar Data * 10/09/2025 Horas * 00:0…" at bounding box center [237, 15] width 427 height 17
click at [263, 13] on div "Concluir Tayná Morsch 15/08 161:27 Parar Apontar Data * 10/09/2025 Horas * 00:0…" at bounding box center [237, 15] width 427 height 17
click at [294, 17] on div "Concluir Tayná Morsch 15/08 161:27 Parar Apontar Data * 10/09/2025 Horas * 00:0…" at bounding box center [237, 15] width 427 height 17
click at [301, 14] on div "Concluir Tayná Morsch 15/08 161:27 Parar Apontar Data * 10/09/2025 Horas * 00:0…" at bounding box center [237, 15] width 427 height 17
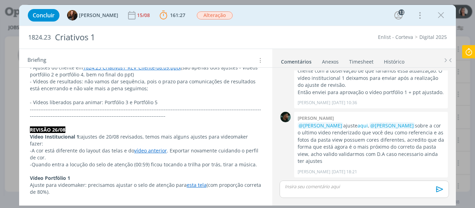
scroll to position [0, 0]
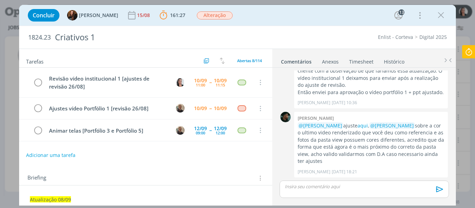
click at [328, 198] on div "dialog" at bounding box center [364, 189] width 169 height 17
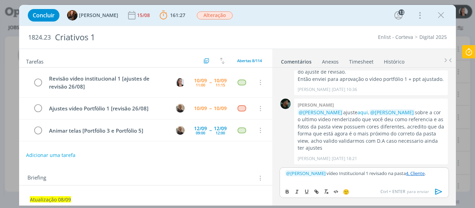
click at [442, 194] on icon "dialog" at bounding box center [439, 192] width 10 height 10
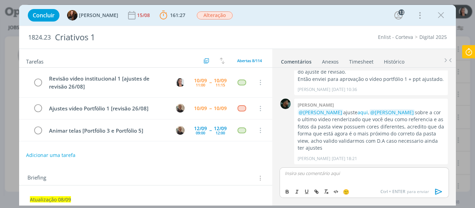
scroll to position [827, 0]
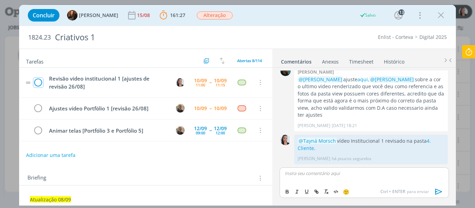
click at [40, 84] on icon "dialog" at bounding box center [38, 83] width 10 height 10
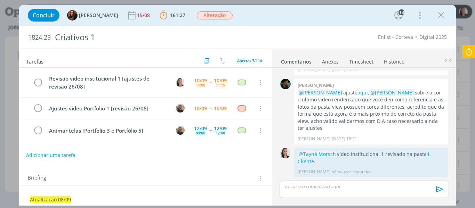
scroll to position [813, 0]
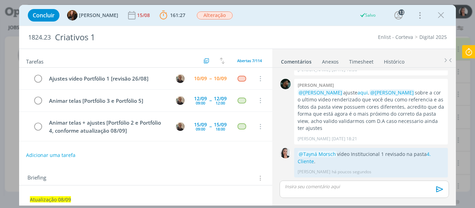
click at [473, 49] on icon at bounding box center [469, 52] width 13 height 14
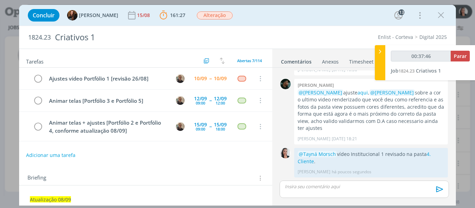
type input "00:37:47"
click at [457, 56] on span "Parar" at bounding box center [460, 56] width 13 height 7
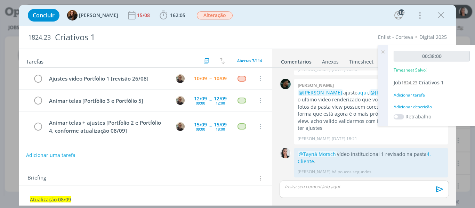
click at [424, 105] on div "Adicionar descrição" at bounding box center [432, 107] width 76 height 6
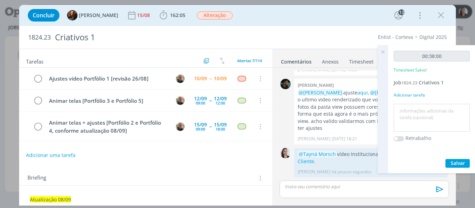
click at [427, 113] on textarea at bounding box center [432, 118] width 73 height 25
type textarea "revisão vídeo Institucional 1 ajustado"
click at [460, 161] on span "Salvar" at bounding box center [458, 163] width 14 height 7
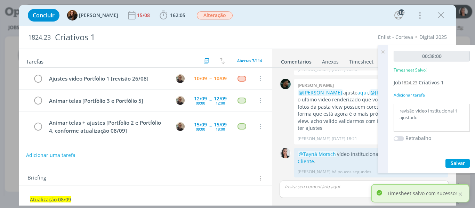
drag, startPoint x: 441, startPoint y: 17, endPoint x: 385, endPoint y: 51, distance: 65.6
click at [441, 17] on icon "dialog" at bounding box center [441, 15] width 10 height 10
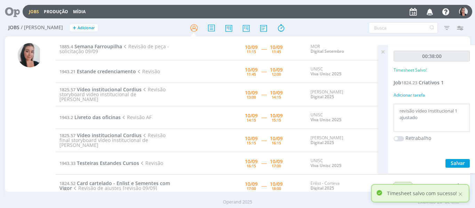
click at [384, 51] on icon at bounding box center [383, 52] width 13 height 14
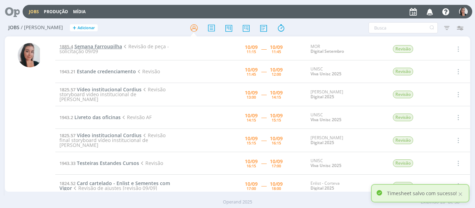
click at [100, 44] on span "Semana Farroupilha" at bounding box center [98, 46] width 48 height 7
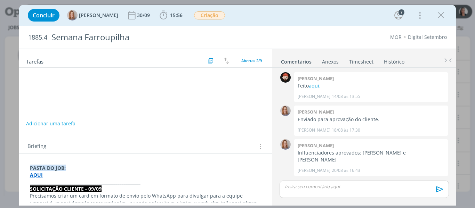
scroll to position [201, 0]
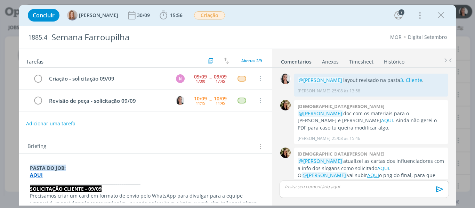
click at [38, 175] on strong "AQUI" at bounding box center [36, 175] width 13 height 7
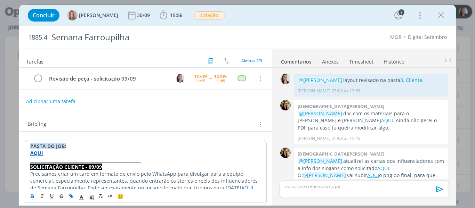
scroll to position [35, 0]
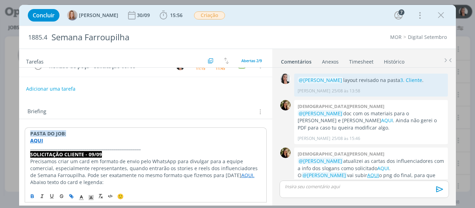
click at [38, 140] on strong "AQUI" at bounding box center [36, 140] width 13 height 7
click at [39, 142] on strong "AQUI" at bounding box center [36, 140] width 13 height 7
click at [48, 133] on strong "PASTA DO JOB:" at bounding box center [48, 133] width 36 height 7
click at [54, 146] on strong "_____________________________________________________" at bounding box center [85, 147] width 111 height 7
click at [37, 145] on strong "_____________________________________________________" at bounding box center [85, 147] width 111 height 7
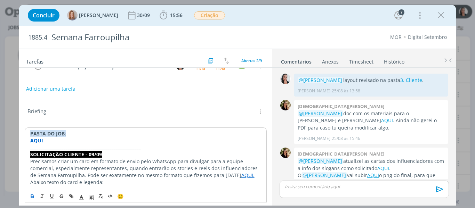
click at [37, 142] on strong "AQUI" at bounding box center [36, 140] width 13 height 7
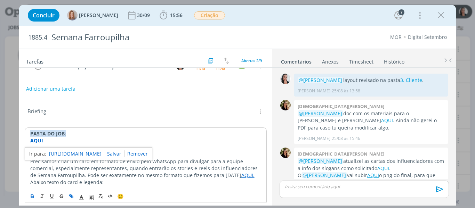
click at [62, 153] on link "https://sobeae.sharepoint.com/:f:/s/SOBEAE/Ein0FG03Ab5IuYZ7_quIo68BlihRiEvWoe17…" at bounding box center [75, 154] width 53 height 9
click at [280, 7] on div "Concluir Amanda Oliveira 30/09 15:56 Iniciar Apontar Data * 10/09/2025 Horas * …" at bounding box center [237, 15] width 427 height 17
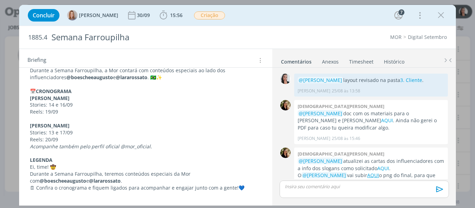
scroll to position [0, 0]
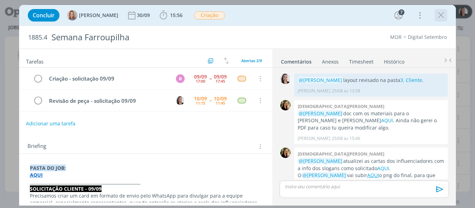
click at [442, 15] on icon "dialog" at bounding box center [441, 15] width 10 height 10
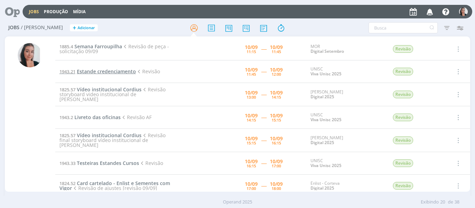
click at [103, 71] on span "Estande credenciamento" at bounding box center [106, 71] width 59 height 7
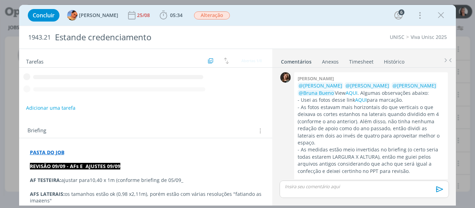
scroll to position [404, 0]
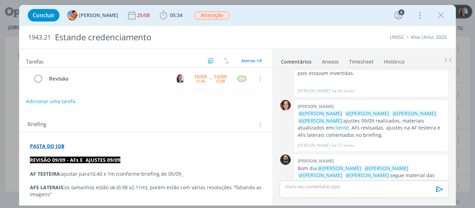
click at [277, 11] on div "Concluir Luíza Santana 25/08 05:34 Iniciar Apontar Data * 10/09/2025 Horas * 00…" at bounding box center [237, 15] width 427 height 17
click at [158, 14] on icon "dialog" at bounding box center [163, 15] width 10 height 10
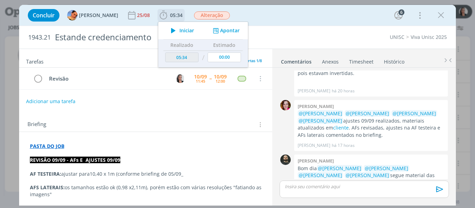
click at [179, 29] on span "Iniciar" at bounding box center [186, 30] width 15 height 5
click at [296, 13] on div "Concluir Luíza Santana 25/08 05:34 Iniciar Apontar Data * 10/09/2025 Horas * 00…" at bounding box center [237, 15] width 427 height 17
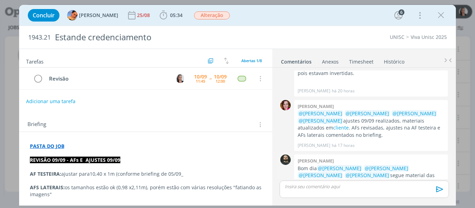
click at [344, 179] on link "AQUI." at bounding box center [337, 182] width 13 height 7
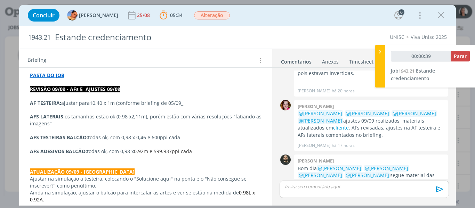
scroll to position [70, 0]
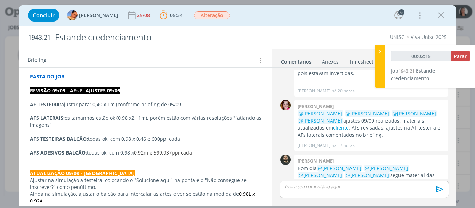
type input "00:02:16"
drag, startPoint x: 378, startPoint y: 55, endPoint x: 382, endPoint y: 63, distance: 8.6
click at [378, 55] on icon at bounding box center [380, 51] width 7 height 7
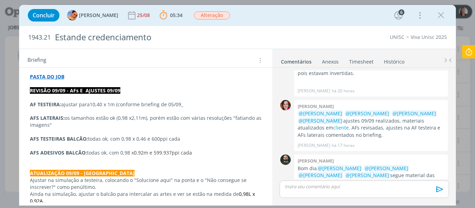
click at [56, 77] on strong "PASTA DO JOB" at bounding box center [47, 76] width 34 height 7
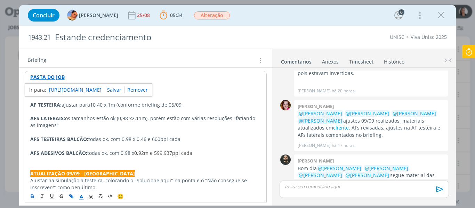
click at [75, 93] on link "https://sobeae.sharepoint.com/:f:/s/SOBEAE/EkC0fH8koddPmd05NGGHz5MBqr2lS_pDgy9x…" at bounding box center [75, 90] width 53 height 9
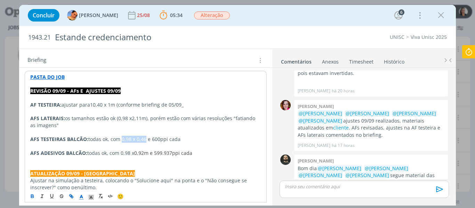
drag, startPoint x: 121, startPoint y: 139, endPoint x: 146, endPoint y: 139, distance: 24.4
click at [146, 139] on span "todas ok, com 0,98 x 0,46 e 600ppi cada" at bounding box center [134, 139] width 92 height 7
copy span "0,98 x 0,46"
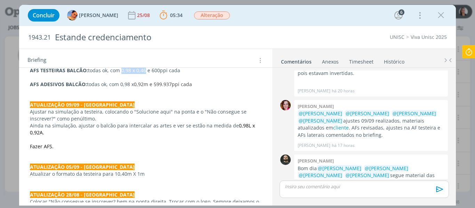
scroll to position [136, 0]
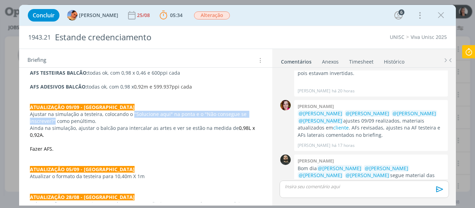
drag, startPoint x: 131, startPoint y: 113, endPoint x: 40, endPoint y: 121, distance: 90.8
click at [40, 121] on p "Ajustar na simulação a testeira, colocando o "Solucione aqui" na ponta e o "Não…" at bounding box center [146, 118] width 232 height 14
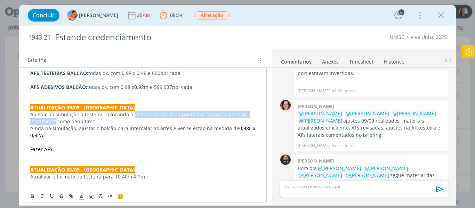
copy p ""Solucione aqui" na ponta e o "Não consegue se inscrever?""
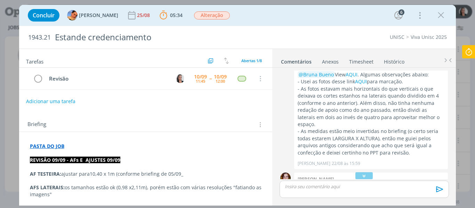
scroll to position [17, 0]
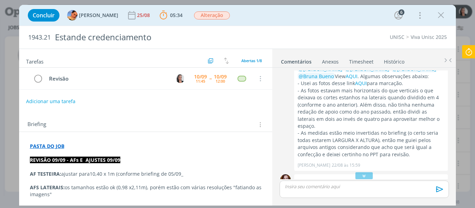
drag, startPoint x: 450, startPoint y: 164, endPoint x: 378, endPoint y: 9, distance: 171.2
click at [378, 9] on div "Concluir Luíza Santana 25/08 05:34 Parar Apontar Data * 10/09/2025 Horas * 00:0…" at bounding box center [237, 15] width 427 height 17
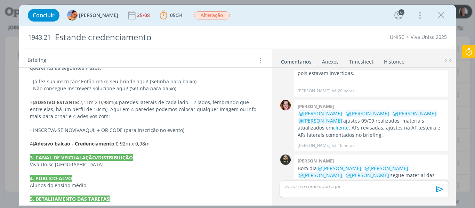
scroll to position [450, 0]
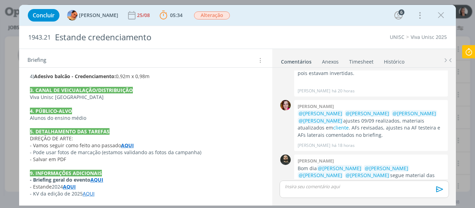
click at [128, 144] on strong "AQUI" at bounding box center [127, 145] width 13 height 7
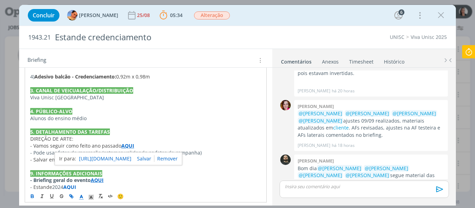
click at [131, 161] on link "https://sobeae.sharepoint.com/:b:/s/SOBEAE/ETM0XgAuJYVGpXNy3KRyxgoBwvP97SX4kvgj…" at bounding box center [105, 158] width 53 height 9
click at [472, 53] on icon at bounding box center [469, 52] width 13 height 14
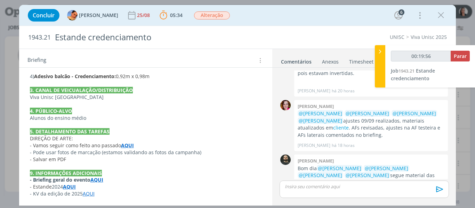
type input "00:19:57"
click at [381, 54] on icon at bounding box center [380, 51] width 7 height 7
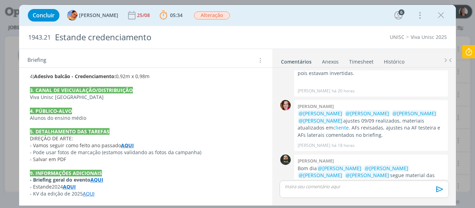
scroll to position [346, 0]
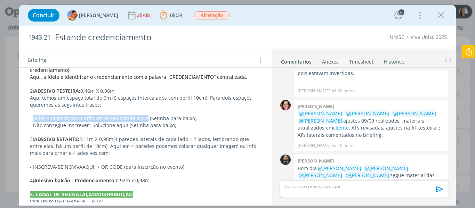
drag, startPoint x: 33, startPoint y: 117, endPoint x: 144, endPoint y: 117, distance: 110.6
click at [144, 117] on p "- Já fez sua inscrição? Então retire seu brinde aqui! (Setinha para baixo)" at bounding box center [146, 118] width 232 height 7
copy p "Já fez sua inscrição? Então retire seu brinde aqui!"
click at [196, 107] on p "Aqui temos um espaço total de 6m (6 espaços intercalados com perfil 10cm). Para…" at bounding box center [146, 102] width 232 height 14
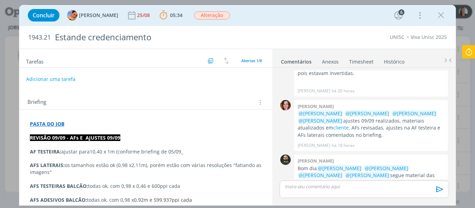
scroll to position [35, 0]
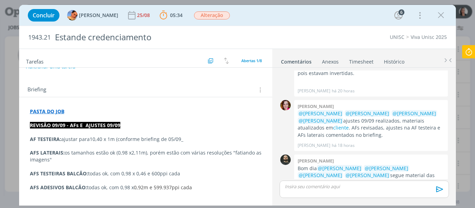
click at [69, 110] on p "PASTA DO JOB" at bounding box center [146, 111] width 232 height 7
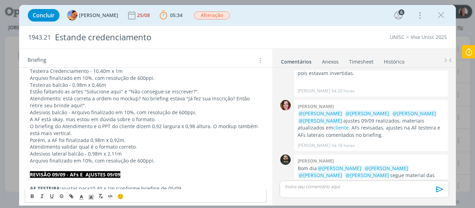
scroll to position [58, 0]
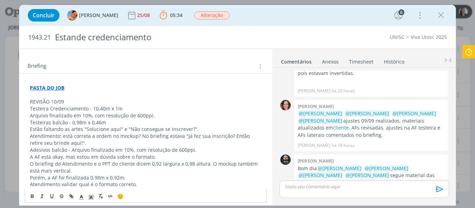
click at [67, 103] on p "REVISÃO 10/09" at bounding box center [146, 101] width 232 height 7
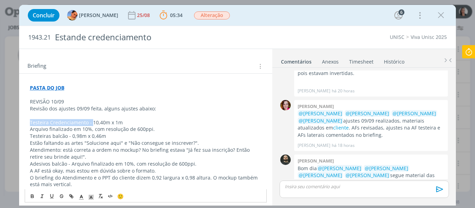
drag, startPoint x: 91, startPoint y: 122, endPoint x: 18, endPoint y: 120, distance: 72.4
click at [18, 120] on div "Concluir Luíza Santana 25/08 05:34 Parar Apontar Data * 10/09/2025 Horas * 00:0…" at bounding box center [237, 104] width 475 height 208
click at [103, 123] on p "Testeira Credenciamento - 10,40m x 1m" at bounding box center [146, 122] width 232 height 7
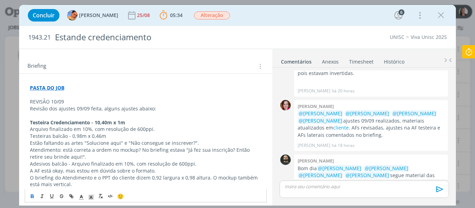
click at [177, 129] on p "Arquivo finalizado em 10%, com resolução de 600ppi." at bounding box center [146, 129] width 232 height 7
click at [79, 127] on p "Arquivo finalizado em 10%, com resolução de 600ppi." at bounding box center [146, 129] width 232 height 7
click at [122, 128] on p "Arquivo finalizado em 10%, com resolução de 600ppi." at bounding box center [146, 129] width 232 height 7
click at [133, 123] on p "Testeira Credenciamento - 10,40m x 1m" at bounding box center [146, 122] width 232 height 7
click at [30, 129] on p "Arquivo finalizado em 10%, com resolução de 600ppi." at bounding box center [146, 129] width 232 height 7
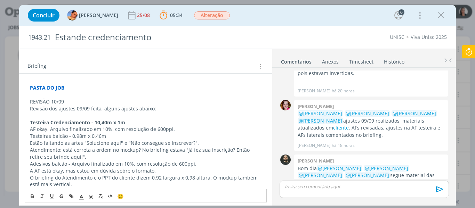
click at [187, 129] on p "AF okay. Arquivo finalizado em 10%, com resolução de 600ppi." at bounding box center [146, 129] width 232 height 7
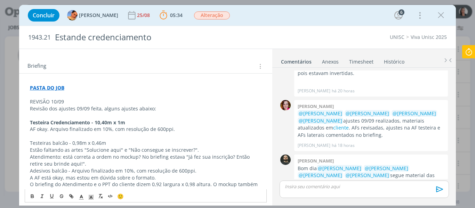
click at [91, 142] on p "Testeiras balcão - 0,98m x 0,46m" at bounding box center [146, 143] width 232 height 7
click at [92, 141] on strong "Testeiras balcão - 0,98m x 0,46m" at bounding box center [69, 143] width 78 height 7
click at [73, 163] on p "Atendimento: está correta a ordem no mockup? No briefing estava "Já fez sua ins…" at bounding box center [146, 161] width 232 height 14
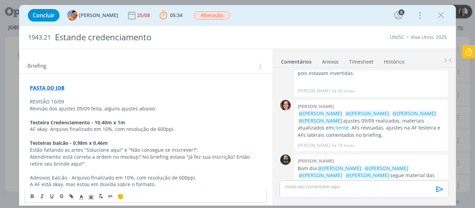
scroll to position [93, 0]
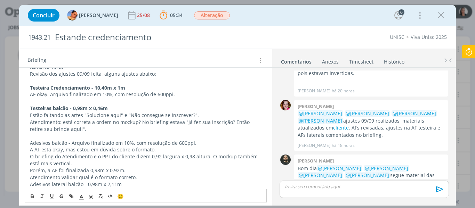
click at [59, 145] on p "Adesivos balcão - Arquivo finalizado em 10%, com resolução de 600ppi." at bounding box center [146, 143] width 232 height 7
click at [59, 144] on p "Adesivos balcão - Arquivo finalizado em 10%, com resolução de 600ppi." at bounding box center [146, 143] width 232 height 7
click at [58, 143] on p "Adesivos balcão - Arquivo finalizado em 10%, com resolução de 600ppi." at bounding box center [146, 143] width 232 height 7
click at [76, 142] on p "Adesivos balcão - Arquivo finalizado em 10%, com resolução de 600ppi." at bounding box center [146, 143] width 232 height 7
click at [71, 142] on p "Adesivos balcão - Arquivo finalizado em 10%, com resolução de 600ppi." at bounding box center [146, 143] width 232 height 7
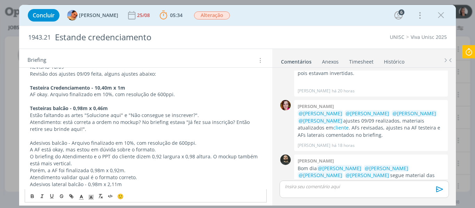
click at [71, 142] on p "Adesivos balcão - Arquivo finalizado em 10%, com resolução de 600ppi." at bounding box center [146, 143] width 232 height 7
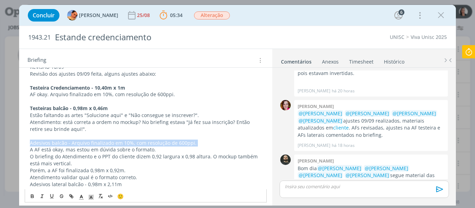
click at [71, 142] on p "Adesivos balcão - Arquivo finalizado em 10%, com resolução de 600ppi." at bounding box center [146, 143] width 232 height 7
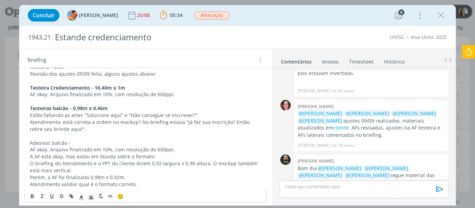
click at [71, 142] on p "Adesivos balcão -" at bounding box center [146, 143] width 232 height 7
click at [75, 146] on p "Adesivos balcão -" at bounding box center [146, 143] width 232 height 7
click at [73, 142] on p "Adesivos balcão -" at bounding box center [146, 143] width 232 height 7
click at [57, 144] on p "Adesivos balcão" at bounding box center [146, 143] width 232 height 7
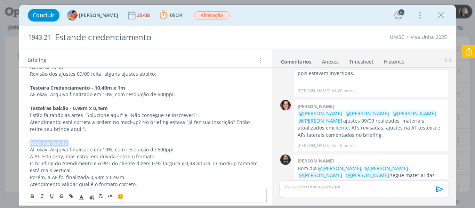
click at [57, 144] on p "Adesivos balcão" at bounding box center [146, 143] width 232 height 7
click at [58, 143] on strong "Adesivos balcão" at bounding box center [49, 143] width 39 height 7
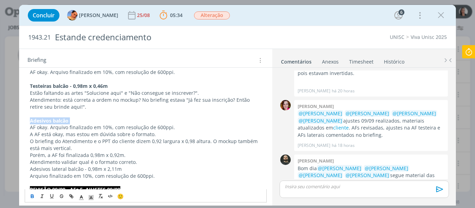
scroll to position [128, 0]
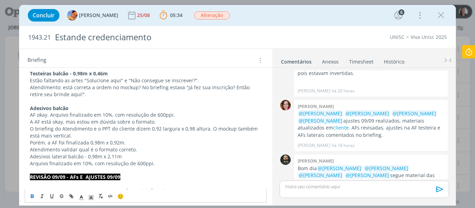
click at [63, 137] on p "O briefing do Atendimento e o PPT do cliente dizem 0,92 largura x 0,98 altura. …" at bounding box center [146, 133] width 232 height 14
click at [79, 135] on p "O briefing do Atendimento e o PPT do cliente dizem 0,92 largura x 0,98 altura. …" at bounding box center [146, 133] width 232 height 14
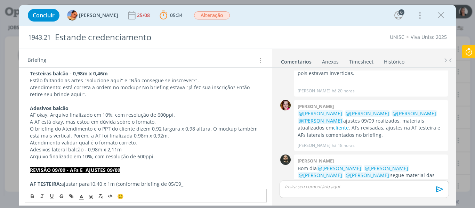
click at [32, 142] on p "Atendimento validar qual é o formato correto." at bounding box center [146, 142] width 232 height 7
click at [137, 144] on p "Atendimento validar qual é o formato correto." at bounding box center [146, 142] width 232 height 7
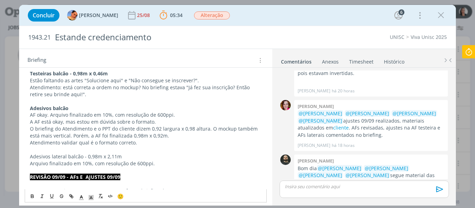
click at [84, 156] on p "Adesivos lateral balcão - 0,98m x 2,11m" at bounding box center [146, 156] width 232 height 7
click at [83, 156] on p "Adesivos lateral balcão - 0,98m x 2,11m" at bounding box center [146, 156] width 232 height 7
click at [158, 166] on p "Arquivo finalizado em 10%, com resolução de 600ppi." at bounding box center [146, 163] width 232 height 7
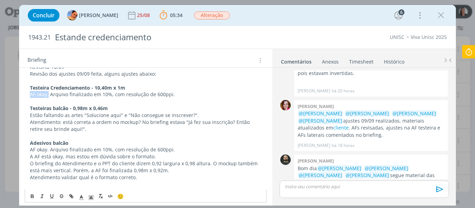
drag, startPoint x: 49, startPoint y: 94, endPoint x: 22, endPoint y: 93, distance: 26.8
copy p "AF okay."
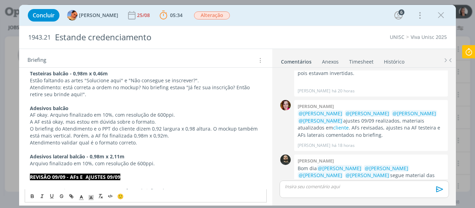
click at [30, 163] on p "Arquivo finalizado em 10%, com resolução de 600ppi." at bounding box center [146, 163] width 232 height 7
click at [198, 164] on p "AF okay. Arquivo finalizado em 10%, com resolução de 600ppi." at bounding box center [146, 163] width 232 height 7
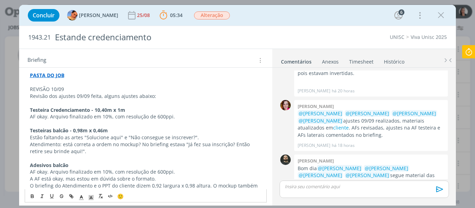
scroll to position [58, 0]
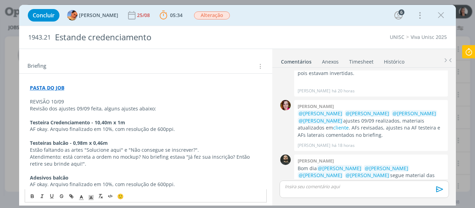
click at [53, 104] on p "REVISÃO 10/09" at bounding box center [146, 101] width 232 height 7
click at [92, 198] on line "dialog" at bounding box center [91, 198] width 2 height 0
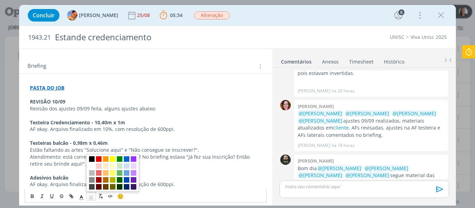
click at [91, 157] on span "dialog" at bounding box center [92, 160] width 6 height 6
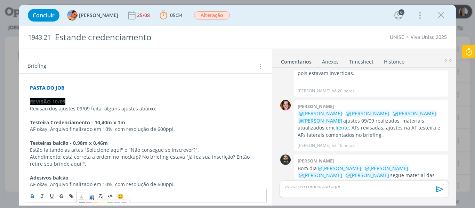
click at [81, 197] on icon "dialog" at bounding box center [81, 197] width 6 height 6
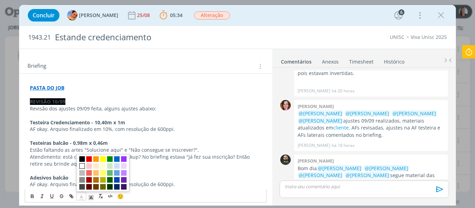
click at [82, 165] on span "dialog" at bounding box center [82, 166] width 6 height 6
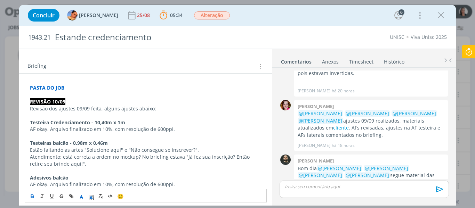
click at [76, 132] on p "AF okay. Arquivo finalizado em 10%, com resolução de 600ppi." at bounding box center [146, 129] width 232 height 7
click at [158, 108] on p "Revisão dos ajustes 09/09 feita, alguns ajustes abaixo:" at bounding box center [146, 108] width 232 height 7
click at [162, 109] on p "Revisão dos ajustes 09/09 feita, alguns ajustes abaixo:" at bounding box center [146, 108] width 232 height 7
click at [310, 187] on p "dialog" at bounding box center [364, 187] width 158 height 6
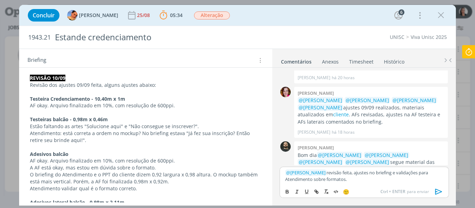
scroll to position [70, 0]
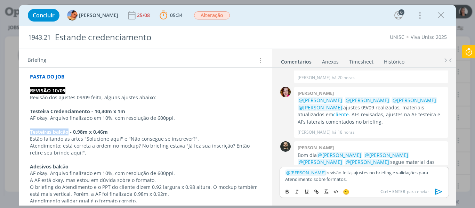
drag, startPoint x: 70, startPoint y: 132, endPoint x: 1, endPoint y: 133, distance: 68.9
click at [1, 133] on div "Concluir Luíza Santana 25/08 05:34 Parar Apontar Data * 10/09/2025 Horas * 00:0…" at bounding box center [237, 104] width 475 height 208
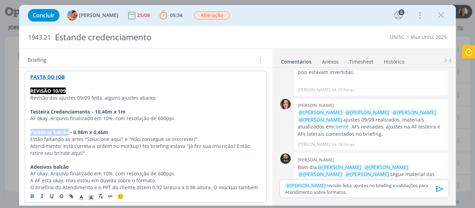
copy strong "Testeiras balcão"
click at [324, 193] on p "﻿ @ Luíza Santana ﻿ revisão feita, ajustes no briefing e validações para Atendi…" at bounding box center [364, 189] width 158 height 13
click at [0, 0] on icon "dialog" at bounding box center [0, 0] width 0 height 0
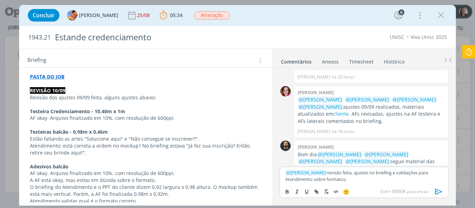
click at [322, 183] on p "﻿ @ Luíza Santana ﻿ revisão feita, ajustes no briefing e validações para Atendi…" at bounding box center [364, 176] width 158 height 13
click at [331, 180] on strong "Testeiras balcão" at bounding box center [349, 179] width 37 height 6
click at [340, 179] on strong "testeiras balcão" at bounding box center [349, 179] width 36 height 6
click at [342, 177] on strong "testeiras do balcão" at bounding box center [352, 179] width 43 height 6
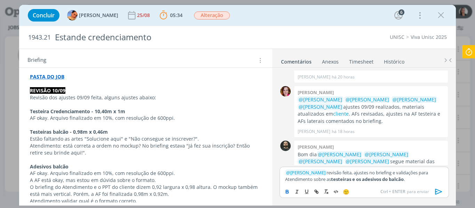
drag, startPoint x: 396, startPoint y: 179, endPoint x: 318, endPoint y: 183, distance: 78.4
click at [318, 183] on div "﻿ @ Luíza Santana ﻿ revisão feita, ajustes no briefing e validações para Atendi…" at bounding box center [364, 176] width 169 height 18
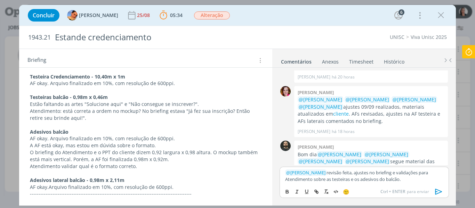
click at [421, 180] on p "﻿ @ Luíza Santana ﻿ revisão feita, ajustes no briefing e validações para Atendi…" at bounding box center [364, 176] width 158 height 13
click at [421, 179] on p "﻿ @ Luíza Santana ﻿ revisão feita, ajustes no briefing e validações para Atendi…" at bounding box center [364, 176] width 158 height 13
click at [440, 191] on icon "dialog" at bounding box center [438, 192] width 7 height 6
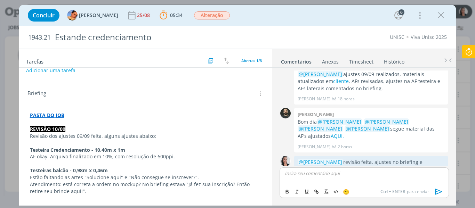
scroll to position [0, 0]
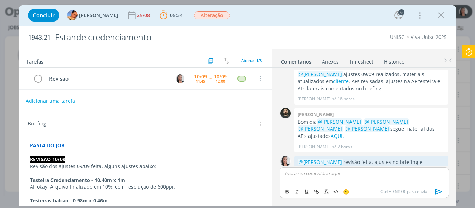
click at [68, 103] on button "Adicionar uma tarefa" at bounding box center [50, 101] width 49 height 12
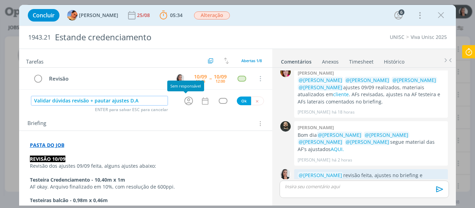
click at [185, 102] on icon "dialog" at bounding box center [188, 101] width 11 height 11
type input "Validar dúvidas revisão + pautar ajustes D.A"
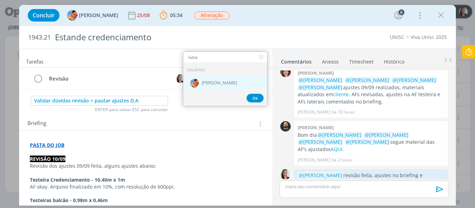
type input "luiza"
click at [215, 89] on div "[PERSON_NAME]" at bounding box center [225, 83] width 84 height 14
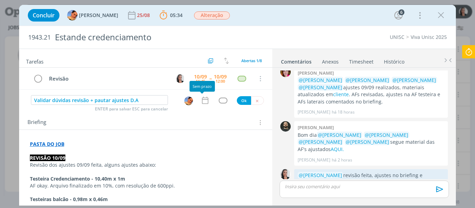
click at [201, 103] on icon "dialog" at bounding box center [205, 100] width 9 height 9
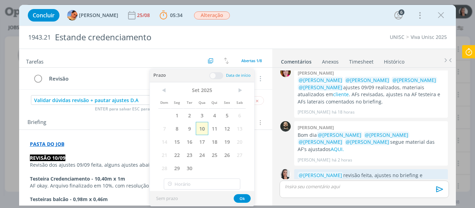
click at [207, 130] on span "10" at bounding box center [202, 128] width 13 height 13
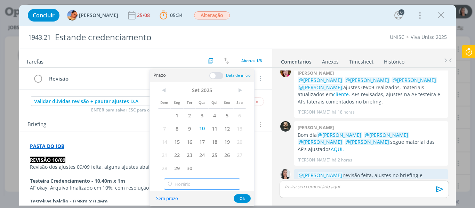
type input "12:00"
click at [197, 183] on input "12:00" at bounding box center [202, 184] width 77 height 11
click at [183, 165] on div "12:00" at bounding box center [203, 166] width 78 height 13
click at [240, 198] on button "Ok" at bounding box center [242, 198] width 17 height 9
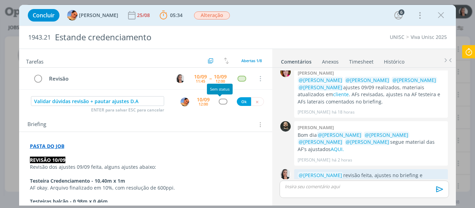
click at [223, 99] on div "dialog" at bounding box center [223, 102] width 9 height 6
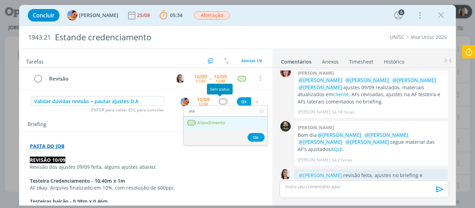
type input "ate"
click at [217, 124] on span "Atendimento" at bounding box center [211, 123] width 28 height 6
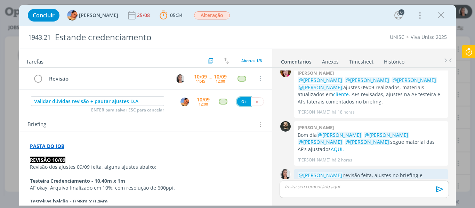
click at [242, 102] on button "Ok" at bounding box center [244, 101] width 14 height 9
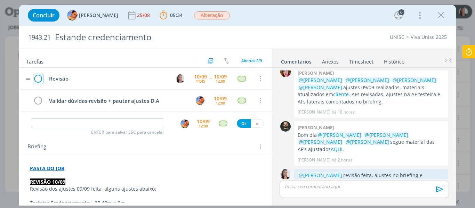
click at [38, 81] on icon "dialog" at bounding box center [38, 79] width 10 height 10
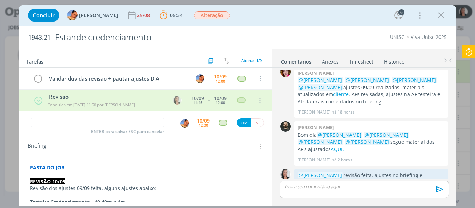
click at [312, 17] on div "Concluir Luíza Santana 25/08 05:34 Parar Apontar Data * 10/09/2025 Horas * 00:0…" at bounding box center [237, 15] width 427 height 17
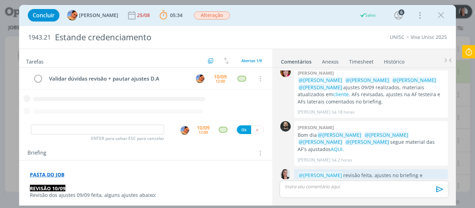
click at [470, 49] on icon at bounding box center [469, 52] width 13 height 14
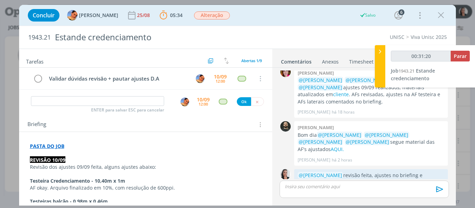
type input "00:31:21"
click at [462, 57] on span "Parar" at bounding box center [460, 56] width 13 height 7
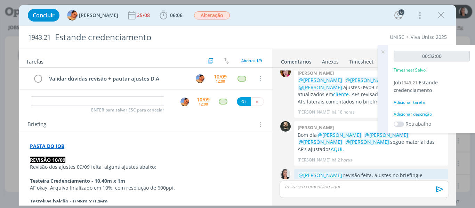
click at [409, 117] on div "Adicionar descrição" at bounding box center [432, 114] width 76 height 6
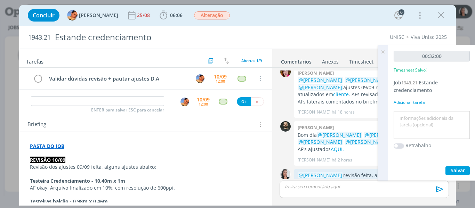
click at [409, 121] on textarea at bounding box center [432, 125] width 73 height 25
type textarea "revisão ajustes 09/09 + AFs"
click at [463, 171] on span "Salvar" at bounding box center [458, 170] width 14 height 7
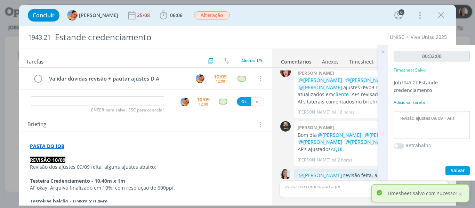
click at [384, 51] on icon at bounding box center [383, 52] width 13 height 14
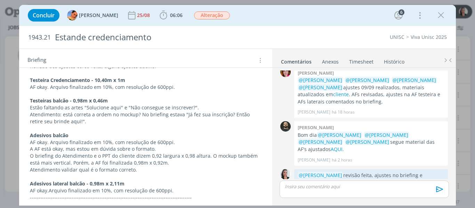
scroll to position [104, 0]
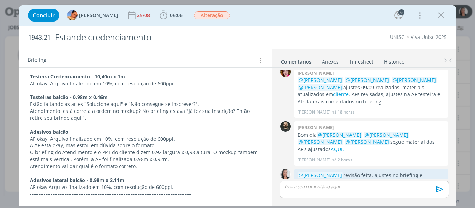
click at [124, 110] on p "Atendimento: está correta a ordem no mockup? No briefing estava "Já fez sua ins…" at bounding box center [146, 115] width 232 height 14
click at [71, 197] on icon "dialog" at bounding box center [72, 197] width 2 height 2
paste input "x"
type input "x"
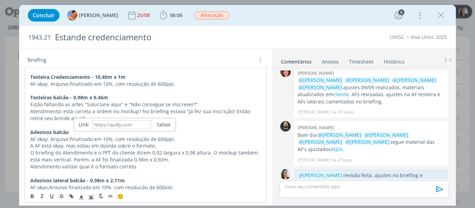
paste input "x"
click at [104, 126] on input "x" at bounding box center [121, 124] width 59 height 9
click at [104, 125] on input "x" at bounding box center [121, 124] width 59 height 9
drag, startPoint x: 103, startPoint y: 124, endPoint x: 81, endPoint y: 123, distance: 21.6
click at [81, 123] on div "https://sobeae.sharepoint.com/:b:/s/SOBEAE/ETM0XgAuJYVGpXNy3KRyxgoBwvP97SX4kvgj…" at bounding box center [125, 124] width 102 height 13
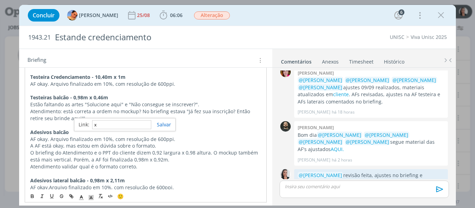
paste input "https://sobeae.sharepoint.com/:p:/r/sites/SOBEAE/_layouts/15/Doc.aspx?sourcedoc…"
type input "https://sobeae.sharepoint.com/:p:/r/sites/SOBEAE/_layouts/15/Doc.aspx?sourcedoc…"
click at [162, 124] on link "dialog" at bounding box center [161, 124] width 20 height 7
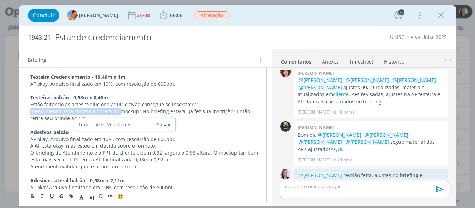
scroll to position [104, 0]
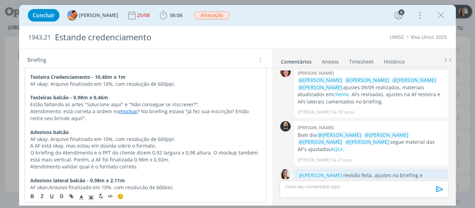
click at [177, 122] on p "dialog" at bounding box center [145, 125] width 231 height 7
click at [175, 114] on p "Atendimento: está correta a ordem no mockup ? No briefing estava "Já fez sua in…" at bounding box center [146, 115] width 232 height 14
click at [98, 167] on p "Atendimento validar qual é o formato correto." at bounding box center [146, 166] width 232 height 7
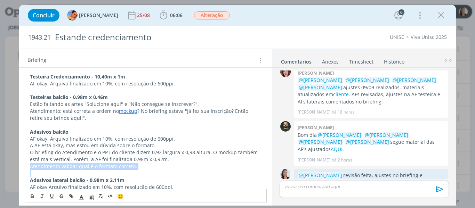
click at [98, 167] on p "Atendimento validar qual é o formato correto." at bounding box center [146, 166] width 232 height 7
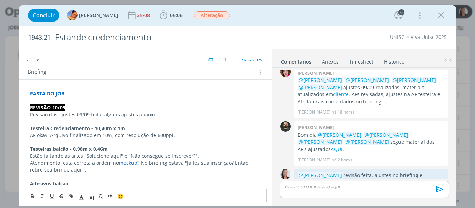
scroll to position [0, 0]
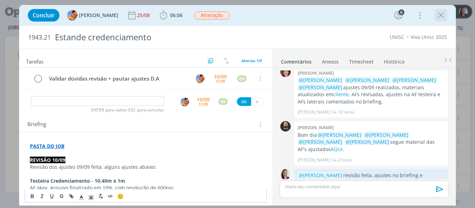
click at [435, 15] on div "Concluir Luíza Santana 25/08 06:06 Iniciar Apontar Data * 10/09/2025 Horas * 00…" at bounding box center [237, 15] width 427 height 17
click at [445, 17] on icon "dialog" at bounding box center [441, 15] width 10 height 10
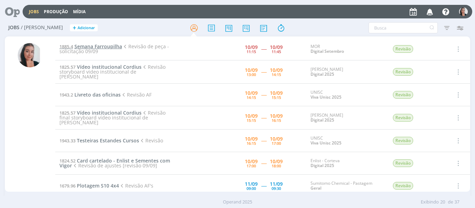
click at [104, 45] on span "Semana Farroupilha" at bounding box center [98, 46] width 48 height 7
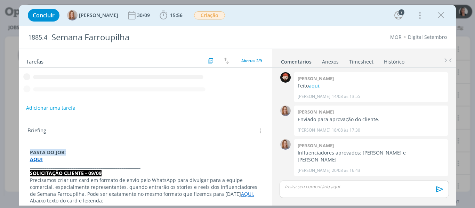
scroll to position [201, 0]
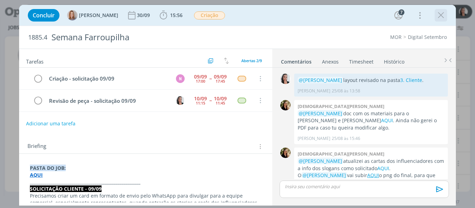
click at [439, 18] on icon "dialog" at bounding box center [441, 15] width 10 height 10
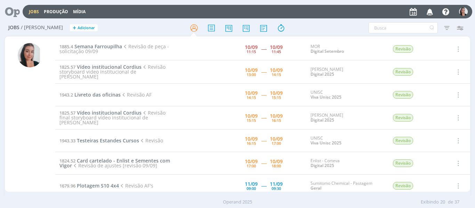
click at [341, 16] on div "Jobs Produção Mídia Notificações Central de Ajuda Área de Membros Implantação o…" at bounding box center [248, 12] width 450 height 14
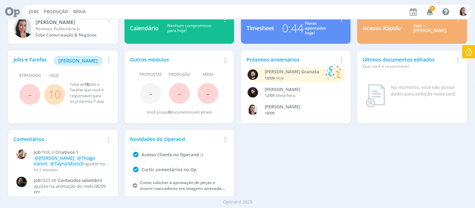
scroll to position [38, 0]
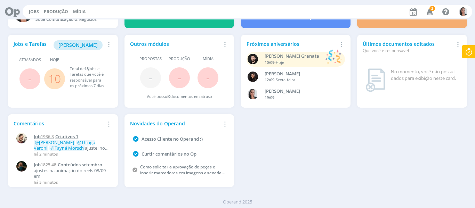
click at [62, 138] on span "Criativos 1" at bounding box center [66, 137] width 23 height 6
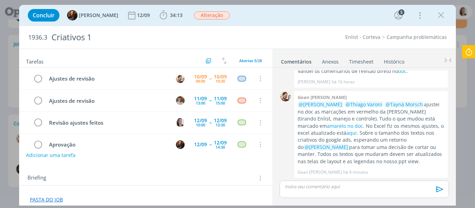
drag, startPoint x: 442, startPoint y: 16, endPoint x: 184, endPoint y: 36, distance: 258.2
click at [442, 16] on icon "dialog" at bounding box center [441, 15] width 10 height 10
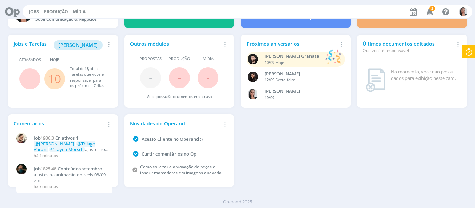
click at [89, 167] on span "Conteúdos setembro" at bounding box center [80, 169] width 45 height 6
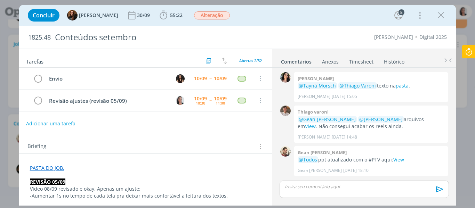
scroll to position [761, 0]
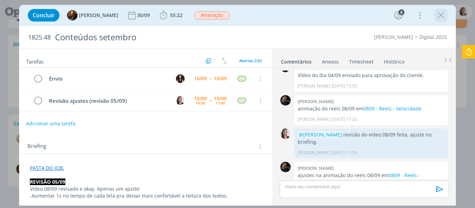
click at [438, 15] on icon "dialog" at bounding box center [441, 15] width 10 height 10
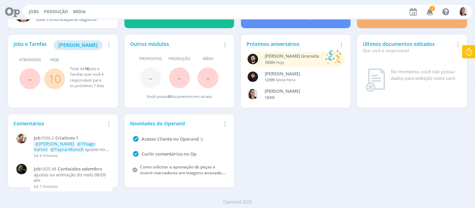
click at [430, 4] on div "Jobs Produção Mídia 2 Notificações Central de Ajuda Área de Membros Implantação…" at bounding box center [238, 11] width 470 height 17
click at [430, 10] on span "2" at bounding box center [433, 8] width 6 height 5
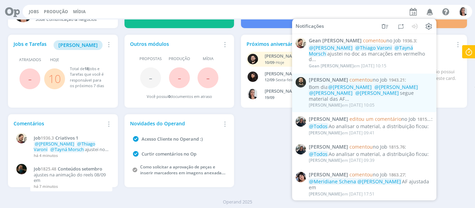
click at [430, 12] on icon "button" at bounding box center [430, 12] width 12 height 12
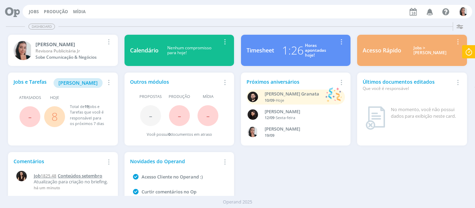
click at [97, 174] on span "Conteúdos setembro" at bounding box center [80, 176] width 45 height 6
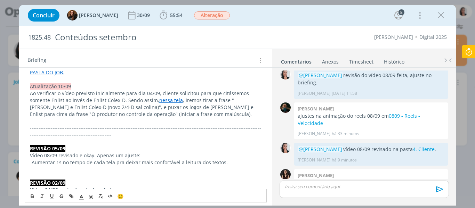
scroll to position [61, 0]
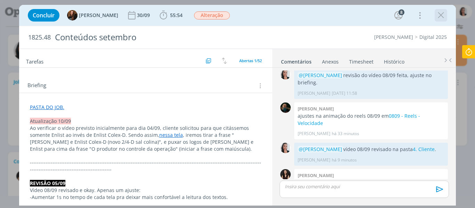
click at [440, 15] on icon "dialog" at bounding box center [441, 15] width 10 height 10
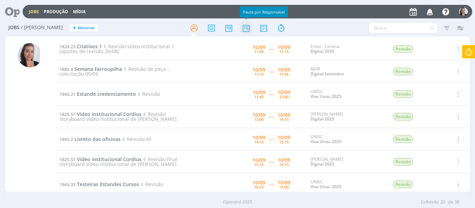
click at [245, 27] on icon at bounding box center [246, 28] width 13 height 14
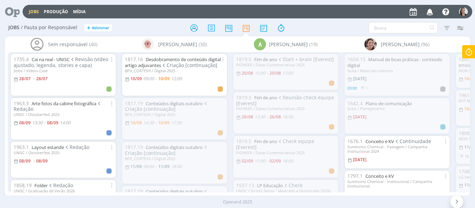
click at [120, 207] on div "Operand 2025" at bounding box center [237, 202] width 475 height 12
click at [119, 208] on div "Operand 2025" at bounding box center [237, 202] width 475 height 12
click at [55, 204] on div "Operand 2025" at bounding box center [237, 202] width 475 height 7
click at [331, 15] on div "Jobs Produção Mídia Notificações Central de Ajuda Área de Membros Implantação o…" at bounding box center [248, 12] width 450 height 14
click at [462, 205] on div at bounding box center [456, 202] width 13 height 14
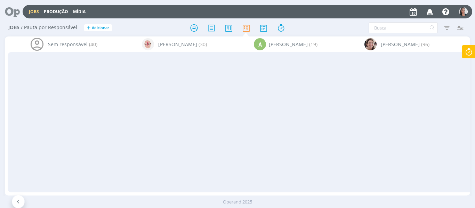
scroll to position [0, 5885]
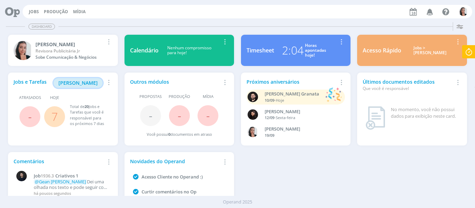
drag, startPoint x: 0, startPoint y: 0, endPoint x: 91, endPoint y: 82, distance: 122.7
click at [70, 175] on span "Criativos 1" at bounding box center [66, 176] width 23 height 6
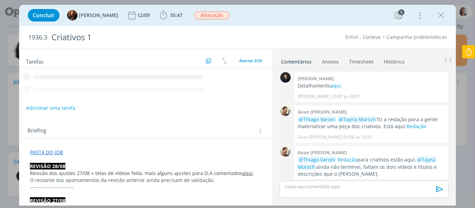
scroll to position [441, 0]
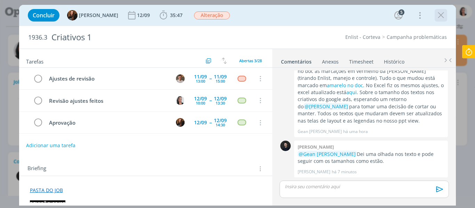
click at [444, 12] on icon "dialog" at bounding box center [441, 15] width 10 height 10
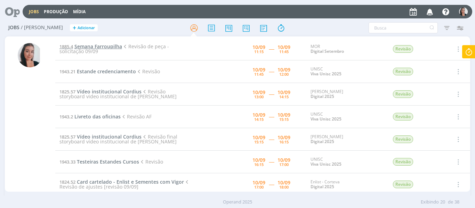
click at [106, 48] on span "Semana Farroupilha" at bounding box center [98, 46] width 48 height 7
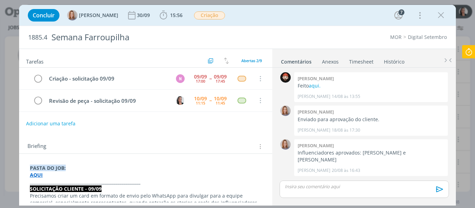
scroll to position [201, 0]
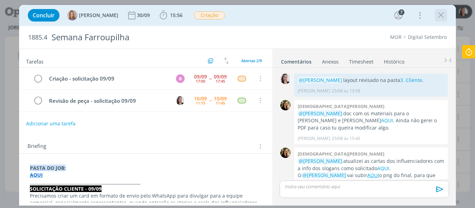
click at [437, 17] on icon "dialog" at bounding box center [441, 15] width 10 height 10
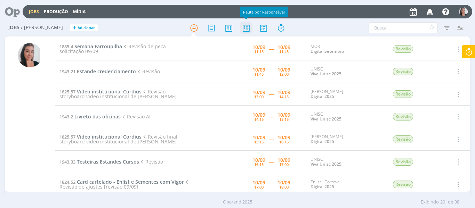
click at [247, 28] on icon at bounding box center [246, 28] width 13 height 14
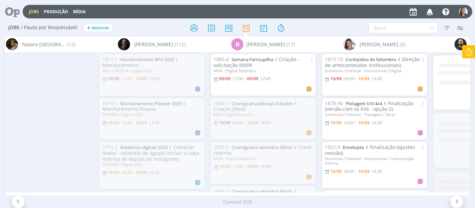
scroll to position [0, 4613]
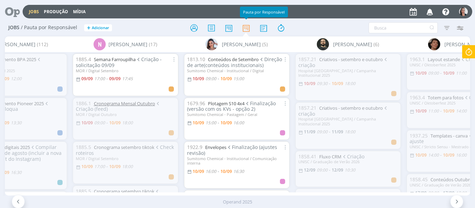
click at [117, 102] on link "Cronograma Mensal Outubro" at bounding box center [124, 104] width 61 height 6
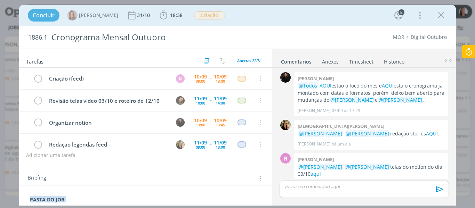
scroll to position [41, 0]
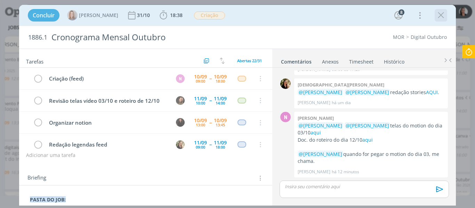
click at [443, 13] on icon "dialog" at bounding box center [441, 15] width 10 height 10
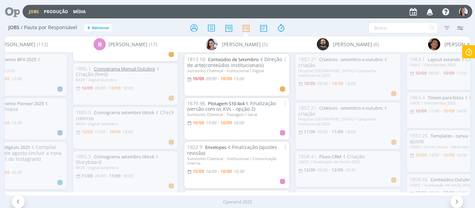
scroll to position [70, 0]
